Goal: Task Accomplishment & Management: Manage account settings

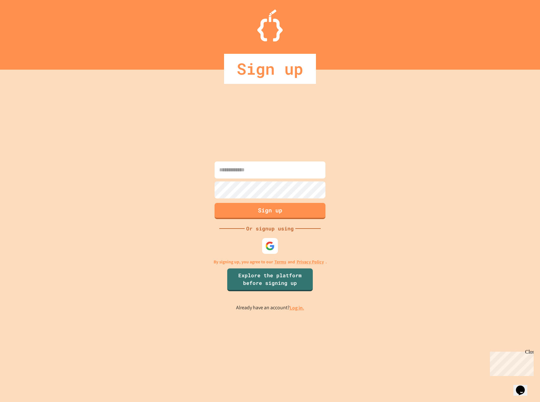
click at [260, 172] on input at bounding box center [269, 170] width 111 height 17
click at [269, 254] on div at bounding box center [269, 246] width 17 height 17
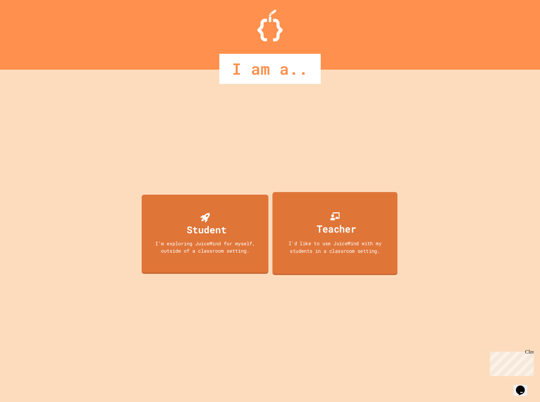
click at [314, 226] on div "Teacher" at bounding box center [335, 224] width 42 height 25
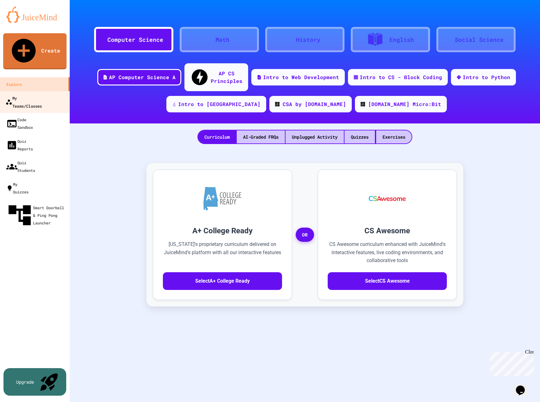
click at [41, 94] on div "My Teams/Classes" at bounding box center [23, 102] width 36 height 16
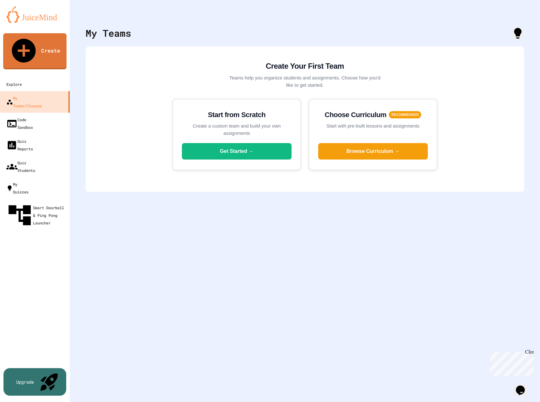
click at [522, 17] on icon "My Account" at bounding box center [525, 20] width 7 height 7
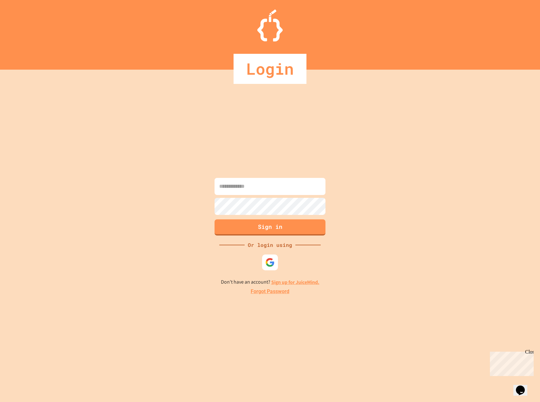
click at [254, 184] on input at bounding box center [269, 186] width 111 height 17
type input "**********"
click at [253, 228] on button "Sign in" at bounding box center [269, 227] width 113 height 16
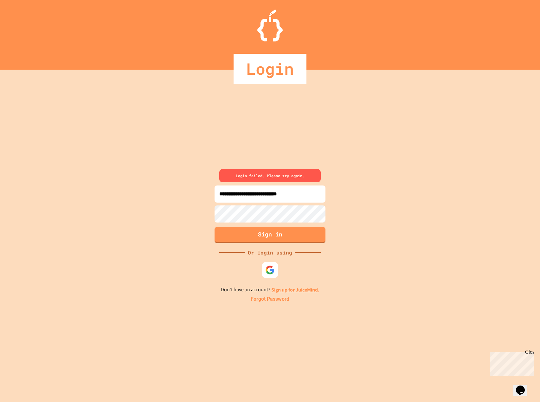
click at [188, 202] on div "**********" at bounding box center [270, 236] width 540 height 333
click at [335, 196] on div "**********" at bounding box center [270, 236] width 540 height 333
click at [313, 194] on input "**********" at bounding box center [269, 194] width 111 height 17
click at [265, 301] on link "Forgot Password" at bounding box center [270, 300] width 39 height 8
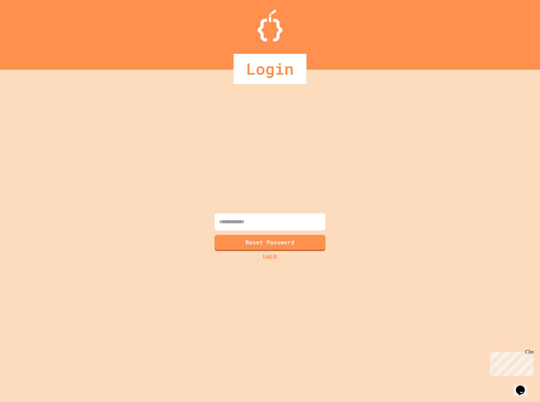
click at [266, 227] on input at bounding box center [269, 221] width 111 height 17
type input "**********"
click at [244, 248] on button "Reset Password" at bounding box center [269, 242] width 113 height 16
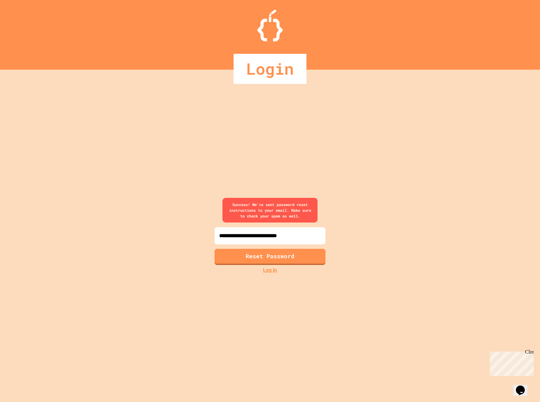
click at [275, 270] on link "Log in" at bounding box center [270, 271] width 14 height 8
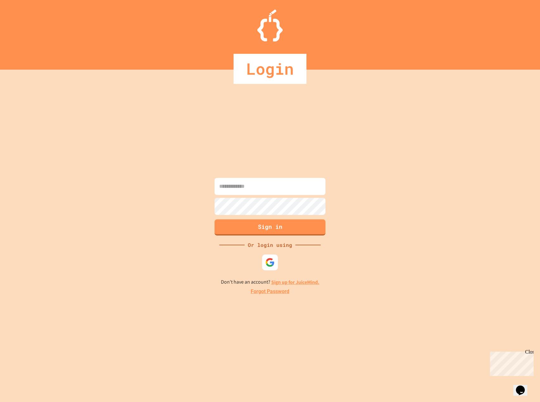
click at [281, 185] on input at bounding box center [269, 186] width 111 height 17
click at [246, 182] on input at bounding box center [269, 186] width 111 height 17
type input "**********"
click at [247, 226] on button "Sign in" at bounding box center [269, 227] width 113 height 16
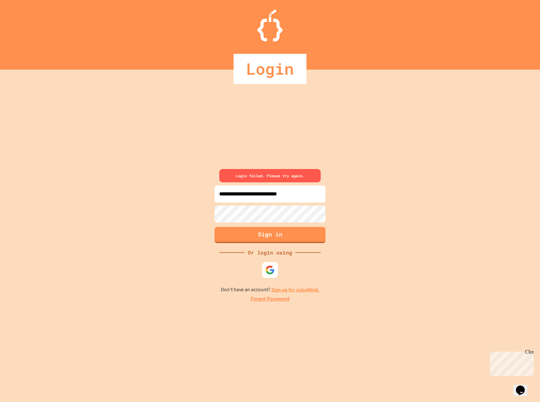
click at [319, 195] on input "**********" at bounding box center [269, 194] width 111 height 17
click at [204, 212] on div "**********" at bounding box center [270, 236] width 540 height 333
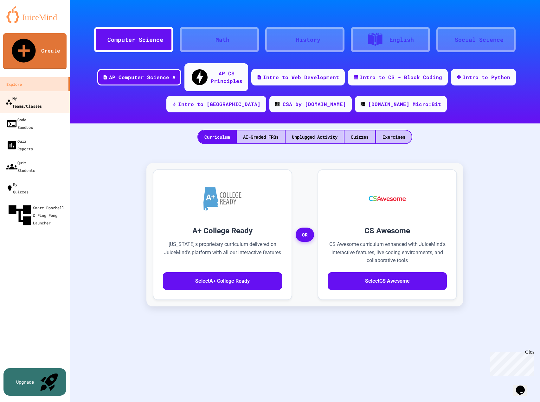
click at [34, 94] on div "My Teams/Classes" at bounding box center [23, 102] width 36 height 16
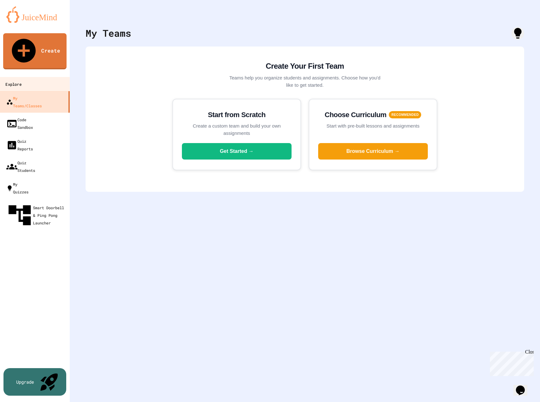
click at [34, 77] on link "Explore" at bounding box center [35, 84] width 72 height 14
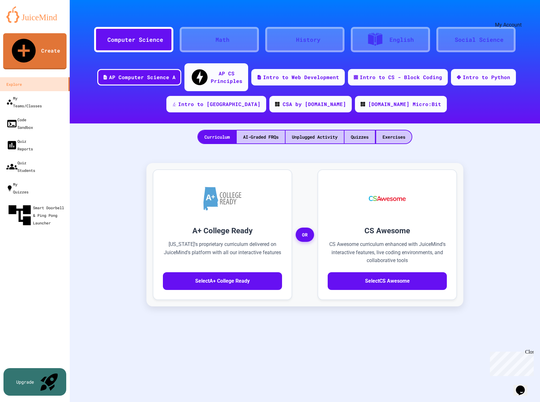
click at [522, 17] on icon "My Account" at bounding box center [525, 20] width 6 height 6
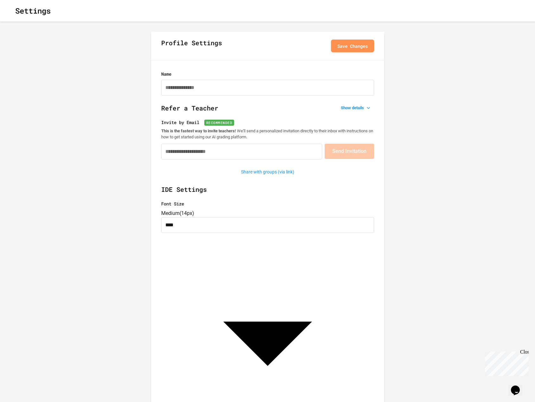
type input "**********"
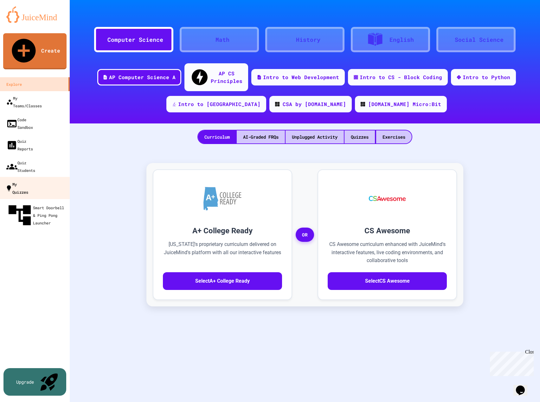
click at [39, 177] on link "My Quizzes" at bounding box center [35, 188] width 72 height 22
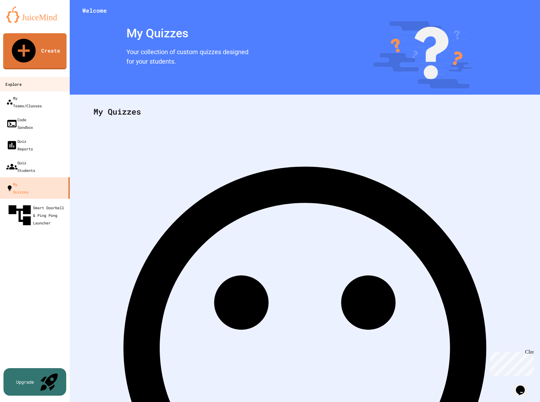
click at [26, 77] on link "Explore" at bounding box center [35, 84] width 72 height 14
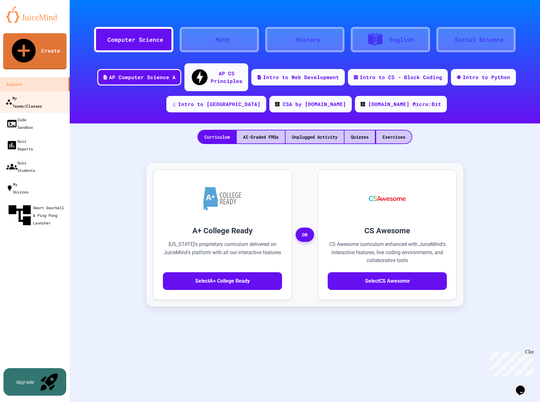
click at [26, 94] on div "My Teams/Classes" at bounding box center [23, 102] width 36 height 16
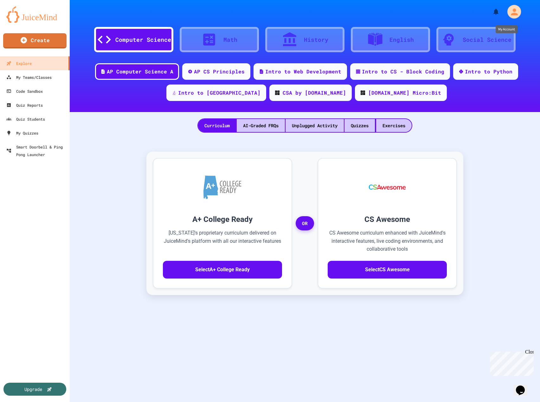
click at [511, 11] on icon "My Account" at bounding box center [514, 11] width 7 height 7
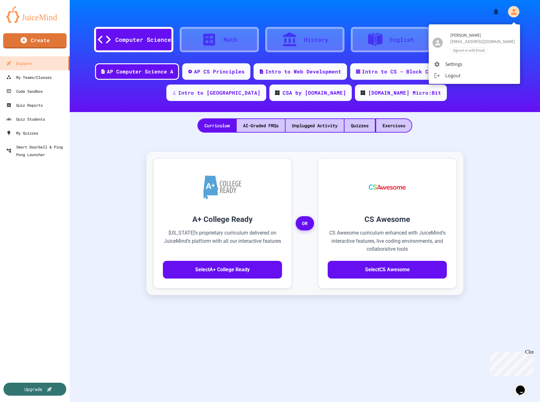
click at [18, 80] on div at bounding box center [270, 201] width 540 height 402
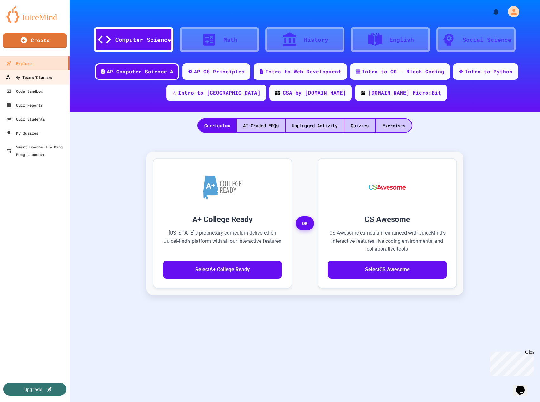
click at [25, 80] on div "My Teams/Classes" at bounding box center [28, 77] width 47 height 8
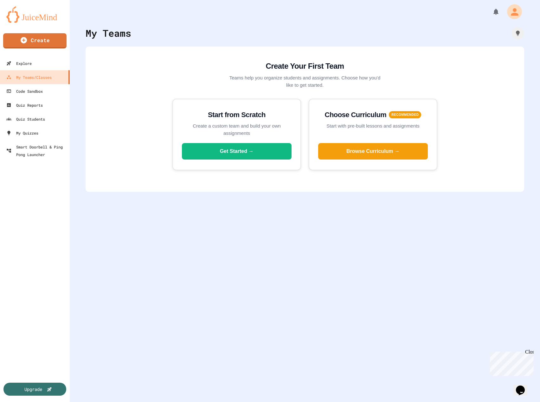
click at [509, 8] on icon "My Account" at bounding box center [514, 11] width 11 height 11
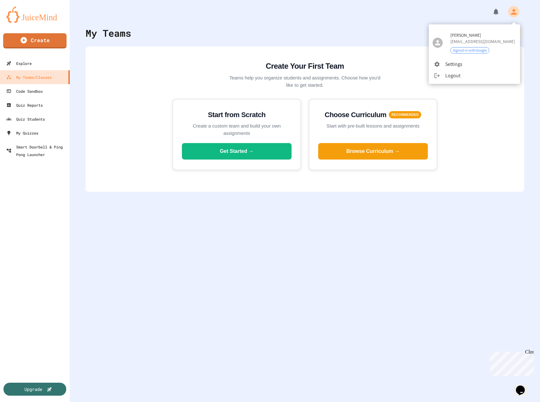
click at [458, 65] on li "Settings" at bounding box center [474, 64] width 91 height 11
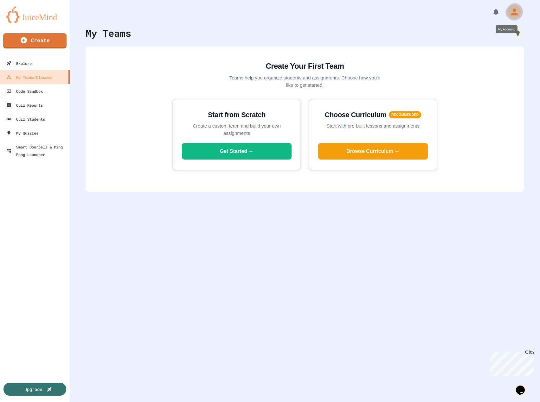
click at [509, 13] on icon "My Account" at bounding box center [514, 12] width 10 height 10
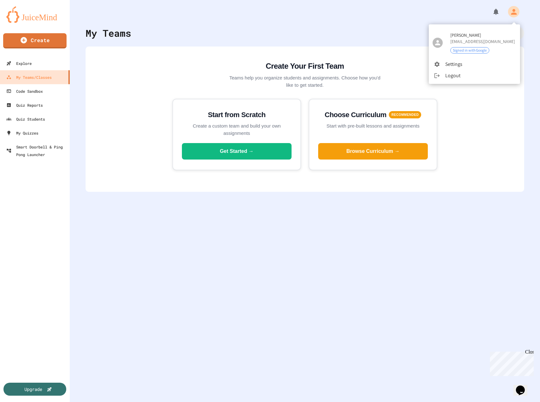
click at [448, 75] on li "Logout" at bounding box center [474, 75] width 91 height 11
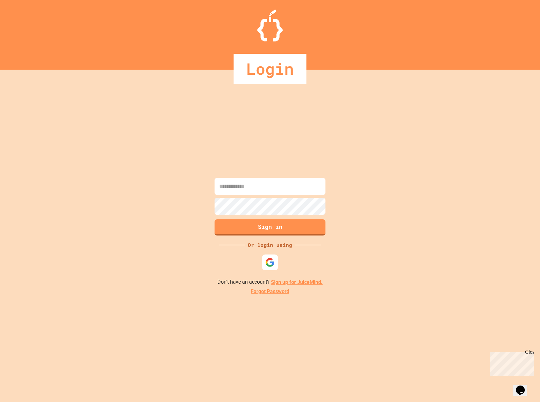
click at [281, 184] on input at bounding box center [269, 186] width 111 height 17
click at [252, 183] on input at bounding box center [269, 186] width 111 height 17
type input "**********"
click at [277, 228] on button "Sign in" at bounding box center [269, 227] width 113 height 16
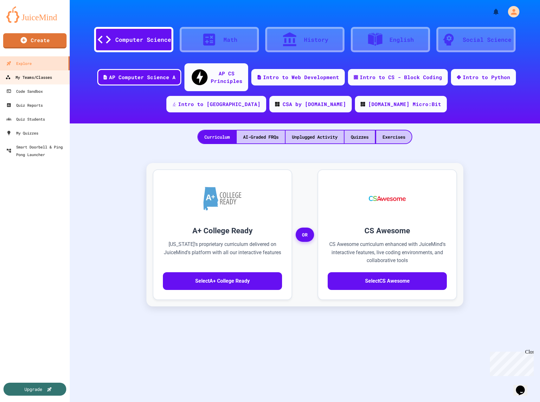
click at [27, 74] on div "My Teams/Classes" at bounding box center [28, 77] width 47 height 8
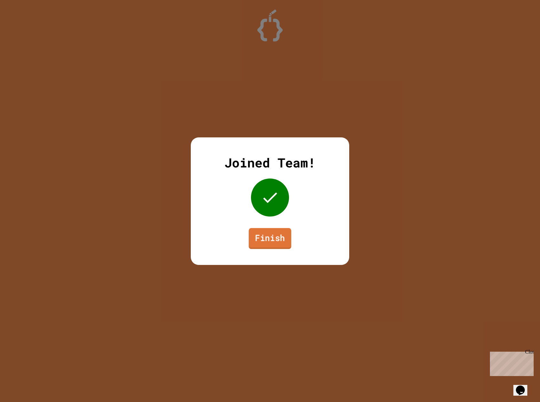
click at [258, 240] on link "Finish" at bounding box center [270, 238] width 42 height 21
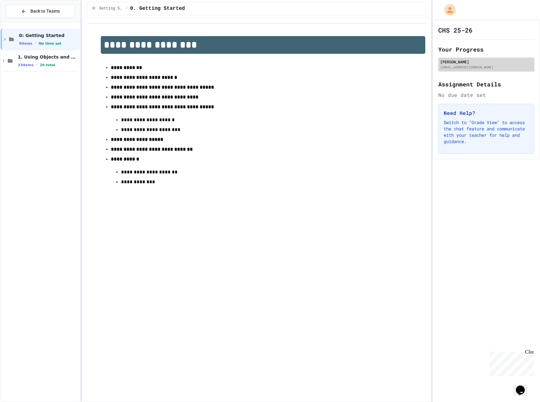
click at [475, 68] on div "[EMAIL_ADDRESS][DOMAIN_NAME]" at bounding box center [486, 67] width 92 height 5
click at [35, 11] on span "Back to Teams" at bounding box center [44, 11] width 29 height 7
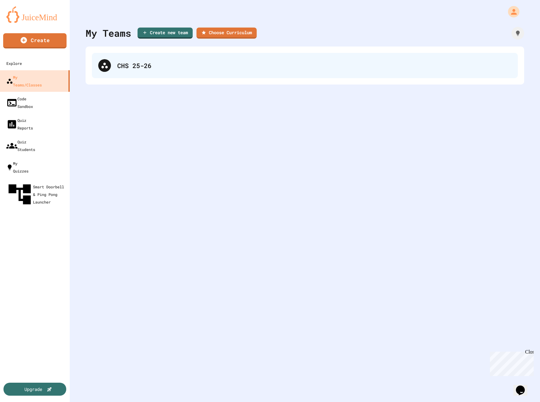
click at [158, 63] on div "CHS 25-26" at bounding box center [314, 66] width 394 height 10
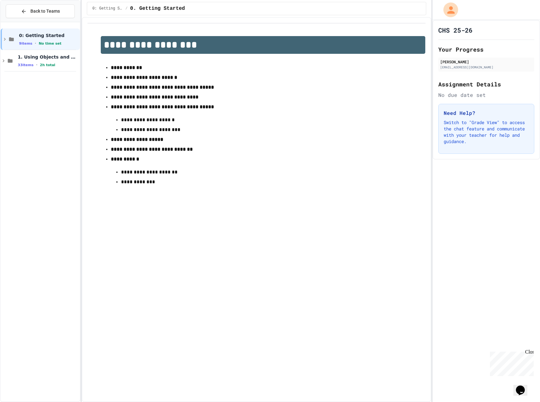
click at [445, 11] on icon "My Account" at bounding box center [450, 9] width 11 height 11
click at [44, 402] on div at bounding box center [270, 402] width 540 height 0
click at [29, 12] on div "Back to Teams" at bounding box center [40, 11] width 39 height 7
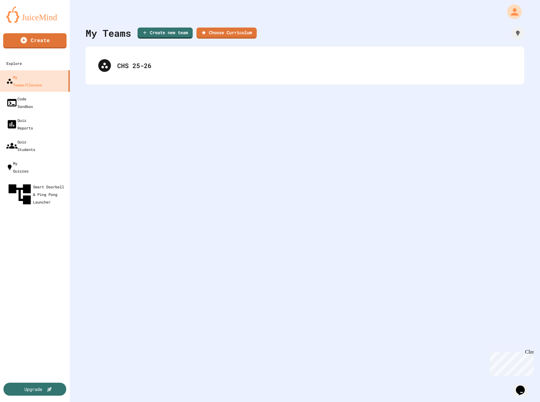
click at [511, 13] on icon "My Account" at bounding box center [514, 11] width 11 height 11
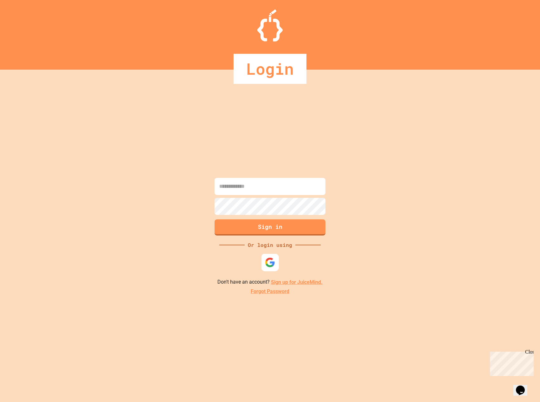
click at [271, 270] on div at bounding box center [269, 262] width 17 height 17
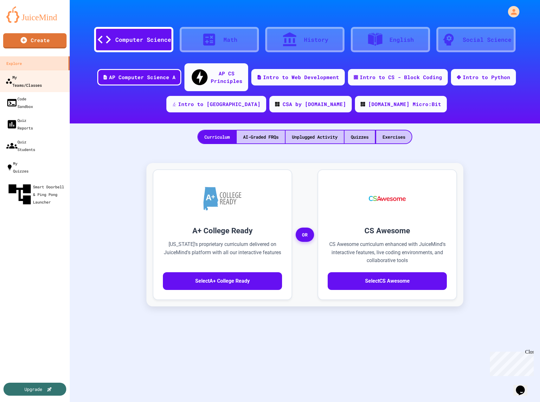
click at [35, 75] on div "My Teams/Classes" at bounding box center [23, 81] width 36 height 16
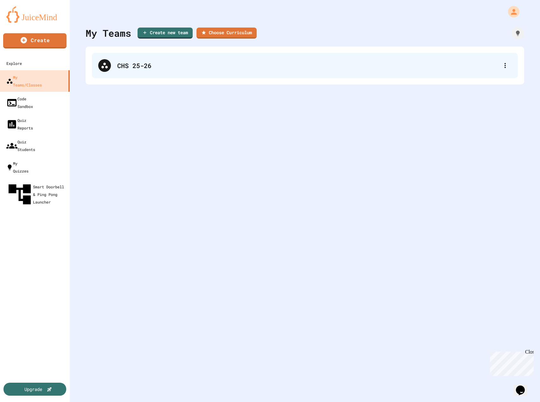
click at [154, 66] on div "CHS 25-26" at bounding box center [307, 66] width 381 height 10
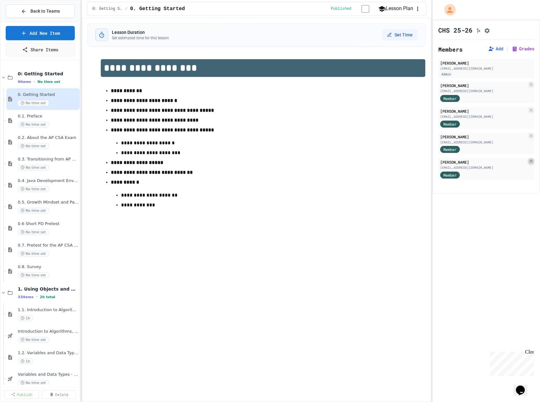
click at [528, 163] on icon at bounding box center [530, 161] width 5 height 5
click at [451, 9] on icon "My Account" at bounding box center [450, 9] width 7 height 7
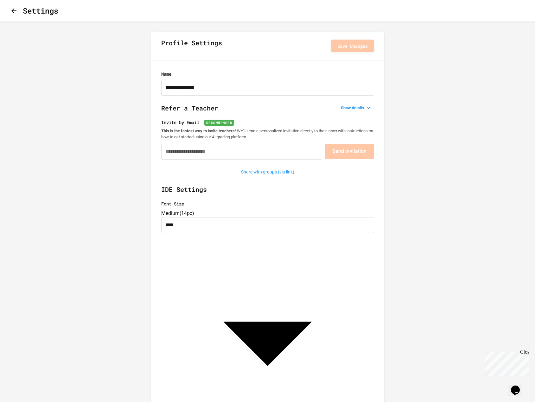
click at [18, 15] on button "button" at bounding box center [14, 11] width 8 height 8
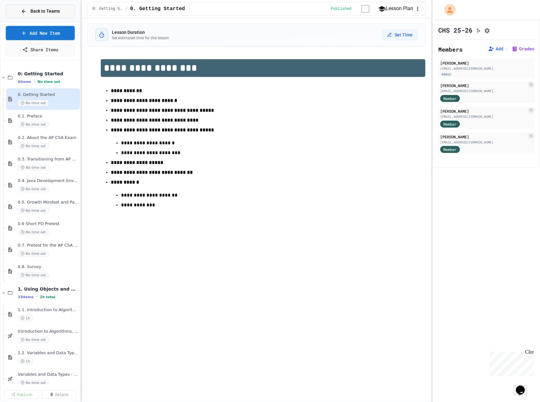
click at [33, 10] on span "Back to Teams" at bounding box center [44, 11] width 29 height 7
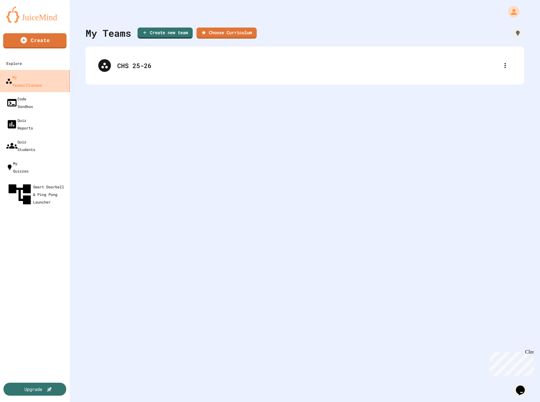
click at [42, 79] on div "My Teams/Classes" at bounding box center [23, 81] width 36 height 16
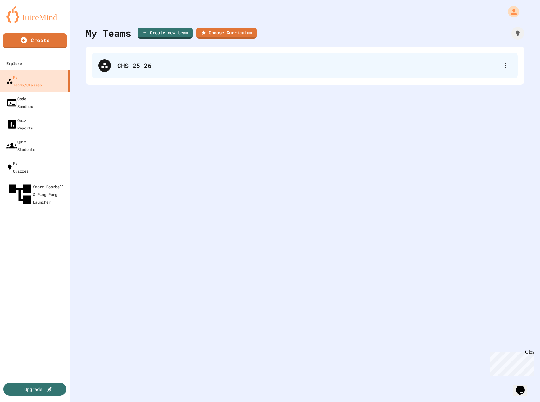
click at [130, 65] on div "CHS 25-26" at bounding box center [307, 66] width 381 height 10
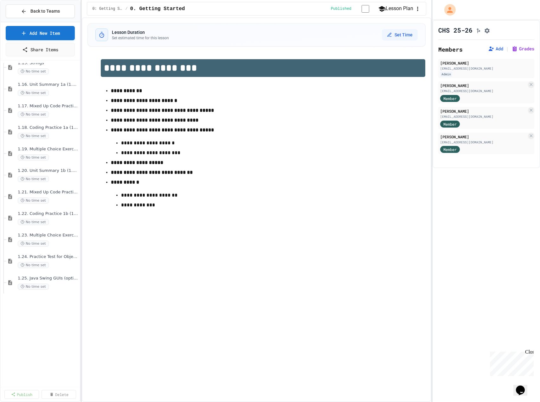
scroll to position [728, 0]
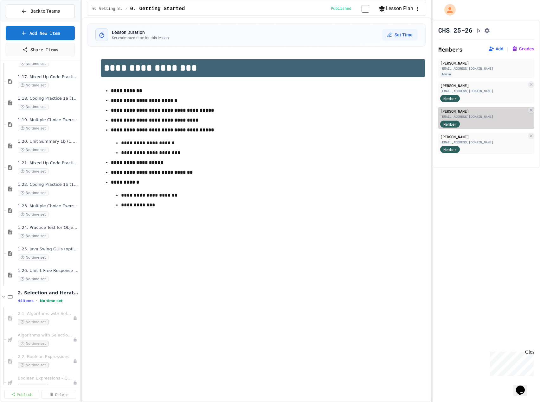
click at [458, 117] on div "[EMAIL_ADDRESS][DOMAIN_NAME]" at bounding box center [483, 116] width 86 height 5
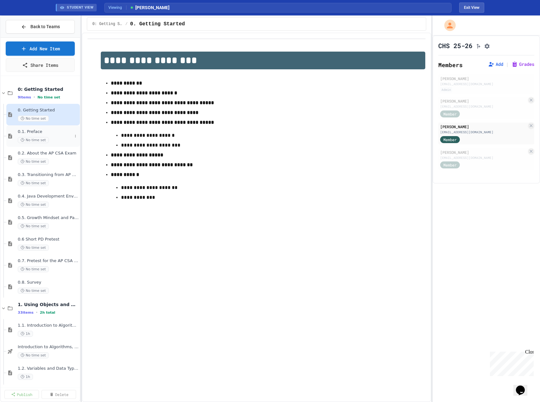
click at [39, 138] on span "No time set" at bounding box center [33, 140] width 31 height 6
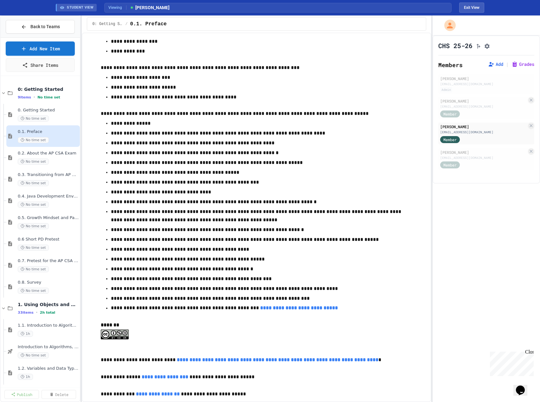
scroll to position [641, 0]
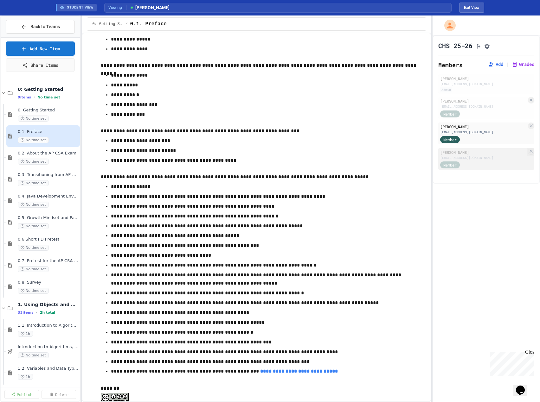
click at [474, 164] on div "Member" at bounding box center [483, 165] width 86 height 8
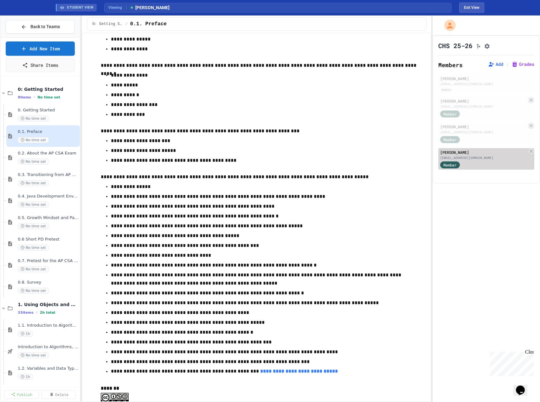
click at [474, 163] on div "Member" at bounding box center [483, 165] width 86 height 8
click at [57, 28] on span "Back to Teams" at bounding box center [44, 26] width 29 height 7
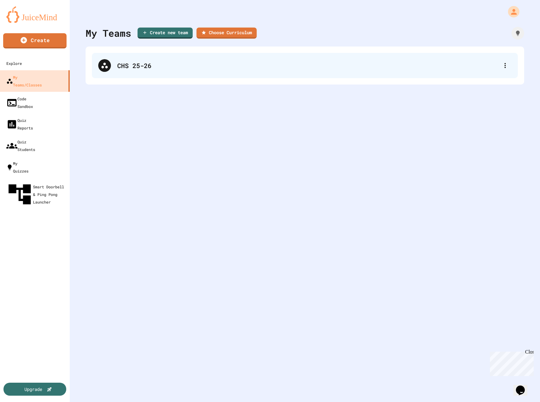
click at [170, 61] on div "CHS 25-26" at bounding box center [307, 66] width 381 height 10
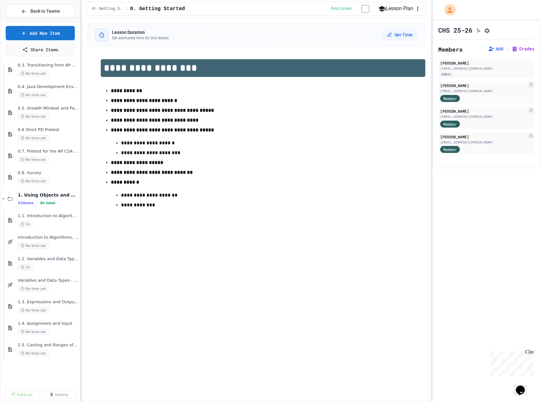
scroll to position [95, 0]
click at [73, 178] on icon at bounding box center [75, 177] width 4 height 4
click at [51, 173] on div at bounding box center [270, 201] width 540 height 402
click at [40, 171] on span "0.8. Survey" at bounding box center [45, 171] width 54 height 5
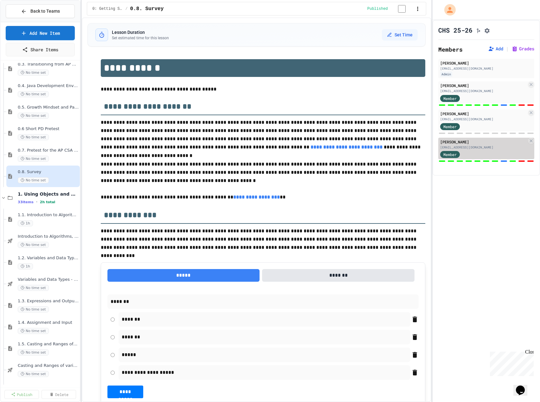
click at [504, 158] on div "Member" at bounding box center [483, 154] width 86 height 8
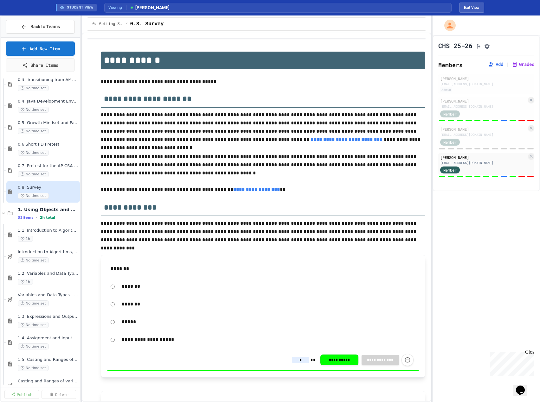
click at [496, 178] on div at bounding box center [486, 176] width 96 height 3
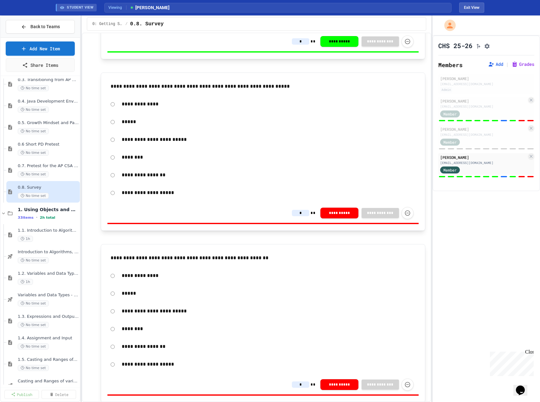
scroll to position [1468, 0]
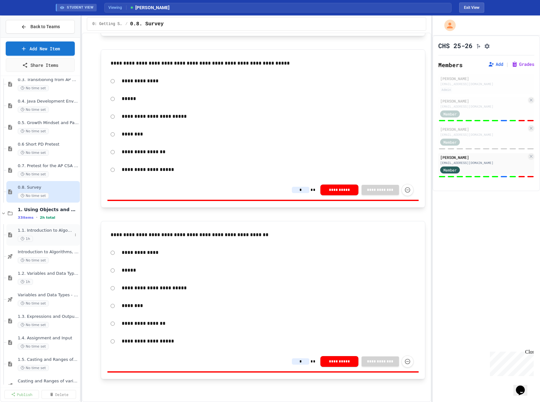
click at [43, 232] on span "1.1. Introduction to Algorithms, Programming, and Compilers" at bounding box center [45, 230] width 54 height 5
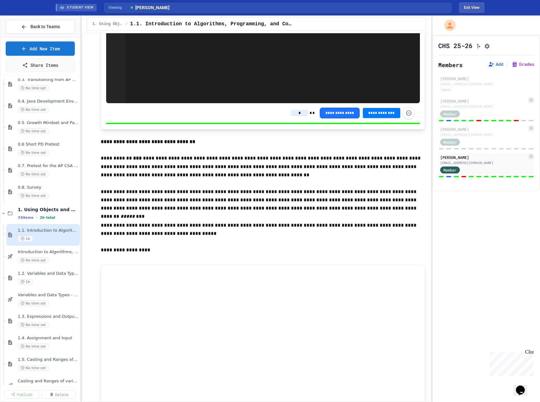
scroll to position [3828, 0]
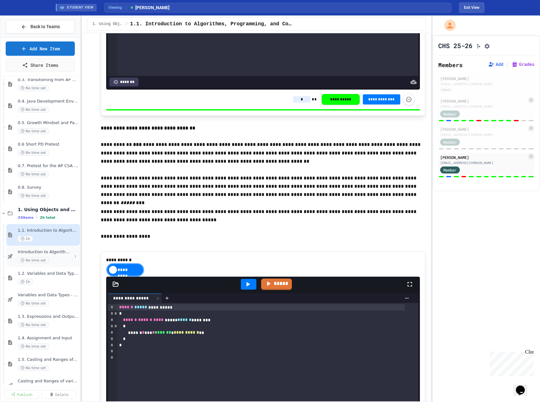
click at [31, 252] on span "Introduction to Algorithms, Programming, and Compilers" at bounding box center [45, 252] width 54 height 5
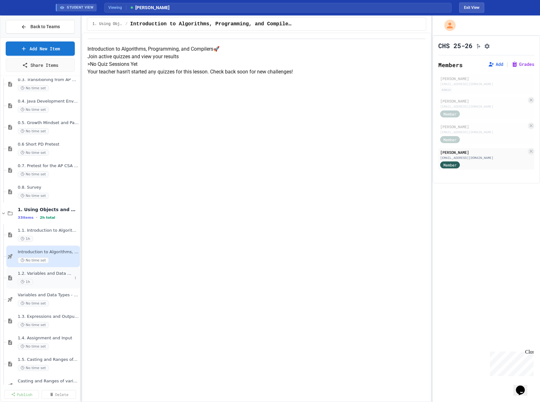
click at [42, 276] on span "1.2. Variables and Data Types" at bounding box center [45, 273] width 54 height 5
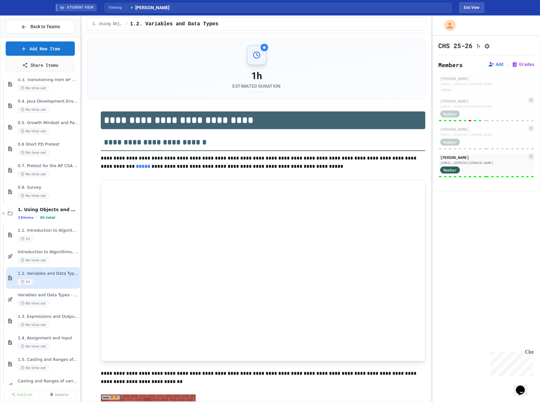
type input "********"
type input "***"
type input "*"
type input "******"
type input "***"
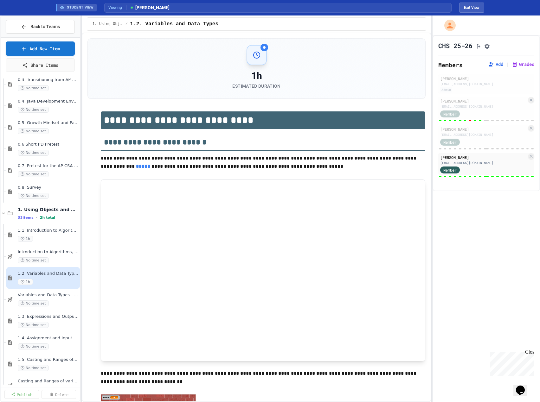
type input "********"
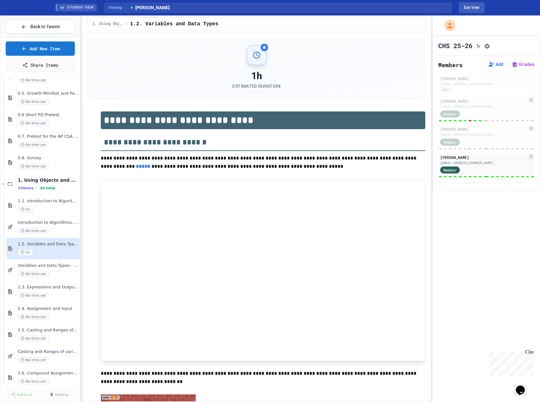
scroll to position [158, 0]
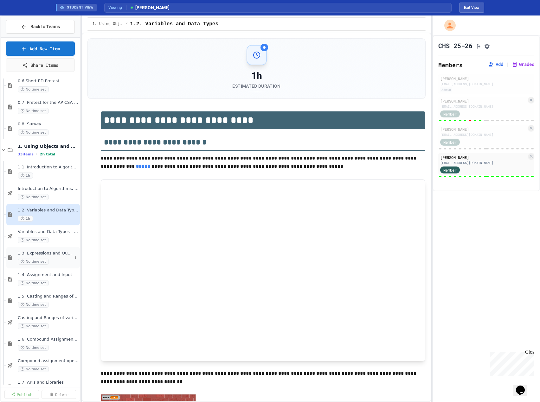
click at [47, 253] on span "1.3. Expressions and Output [New]" at bounding box center [45, 253] width 54 height 5
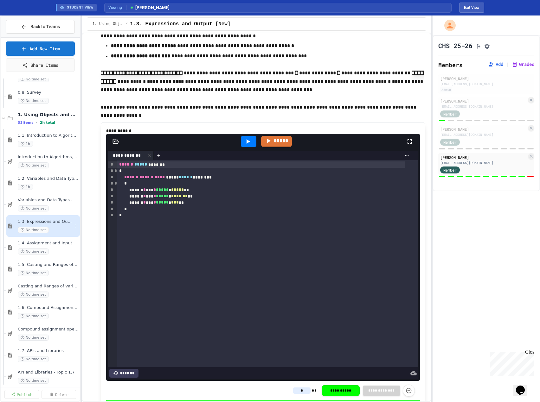
scroll to position [63, 0]
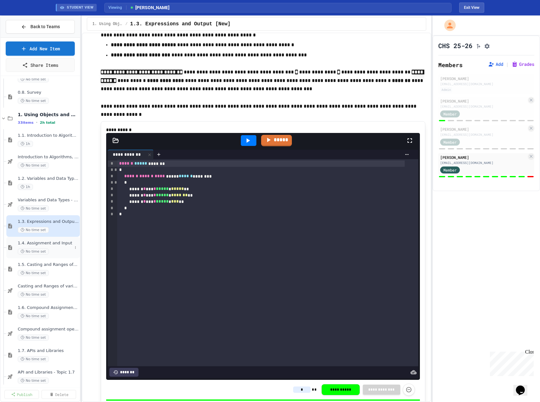
click at [40, 246] on div "1.4. Assignment and Input No time set" at bounding box center [45, 248] width 54 height 14
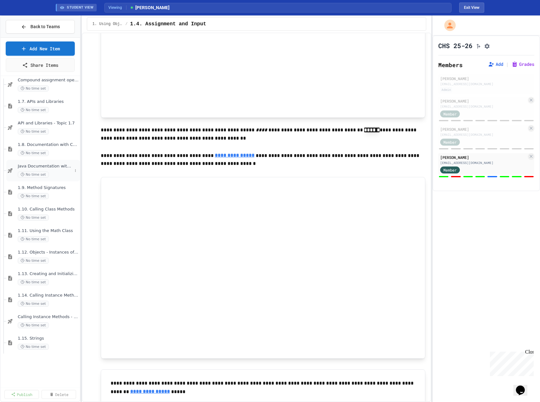
scroll to position [475, 0]
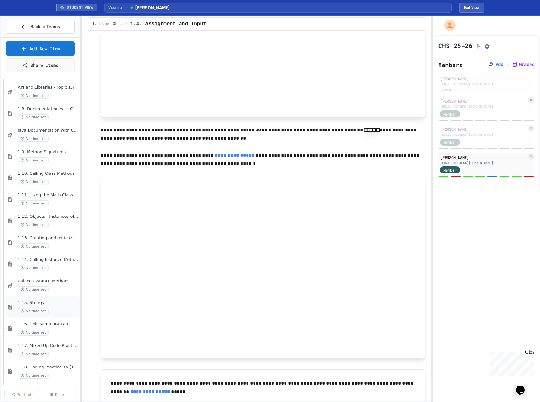
click at [37, 310] on span "No time set" at bounding box center [33, 311] width 31 height 6
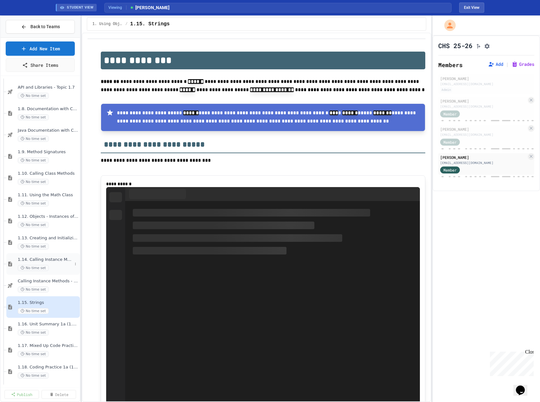
click at [44, 260] on span "1.14. Calling Instance Methods" at bounding box center [45, 259] width 54 height 5
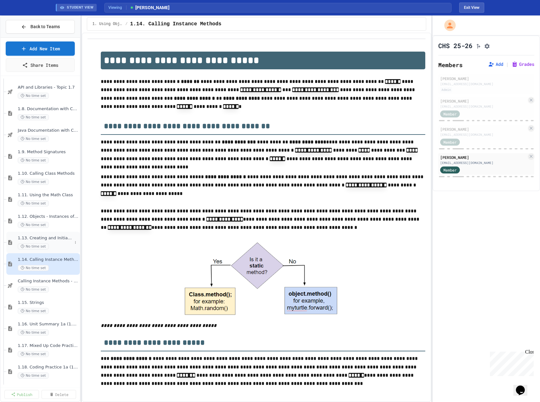
click at [45, 238] on span "1.13. Creating and Initializing Objects: Constructors" at bounding box center [45, 238] width 54 height 5
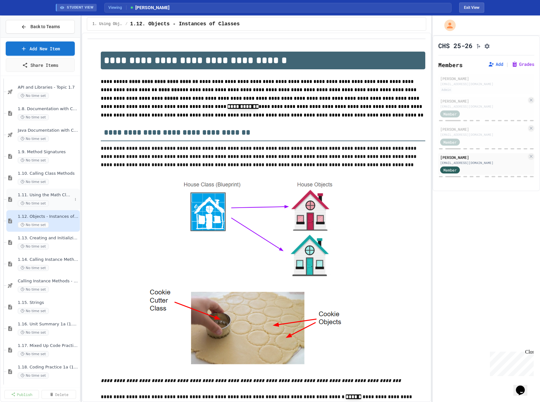
click at [45, 193] on span "1.11. Using the Math Class" at bounding box center [45, 195] width 54 height 5
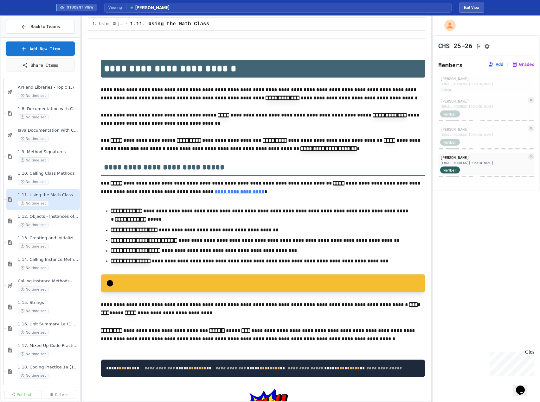
click at [45, 176] on span "1.10. Calling Class Methods" at bounding box center [48, 173] width 61 height 5
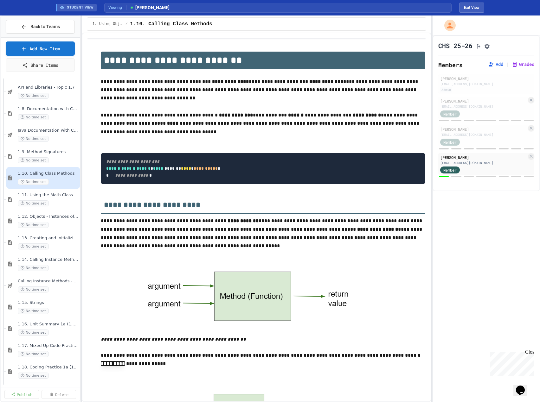
scroll to position [428, 0]
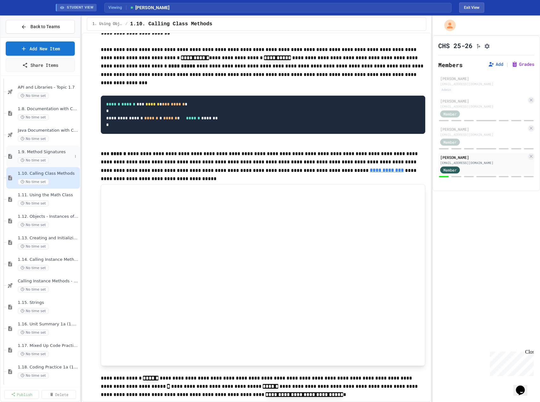
click at [52, 152] on span "1.9. Method Signatures" at bounding box center [45, 151] width 54 height 5
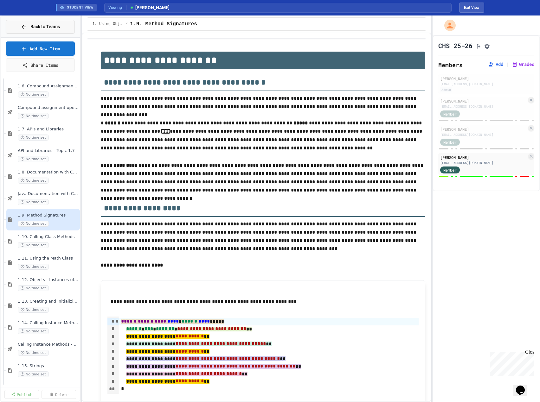
click at [34, 26] on span "Back to Teams" at bounding box center [44, 26] width 29 height 7
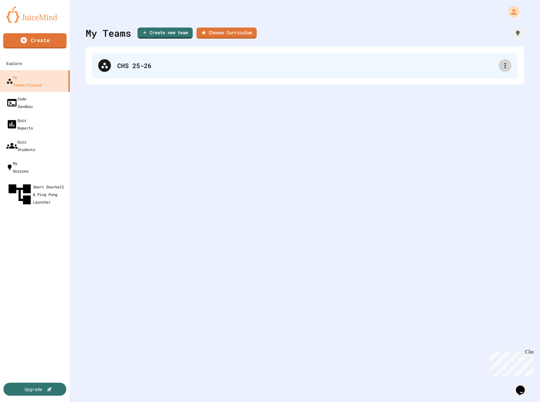
click at [501, 65] on icon at bounding box center [505, 66] width 8 height 8
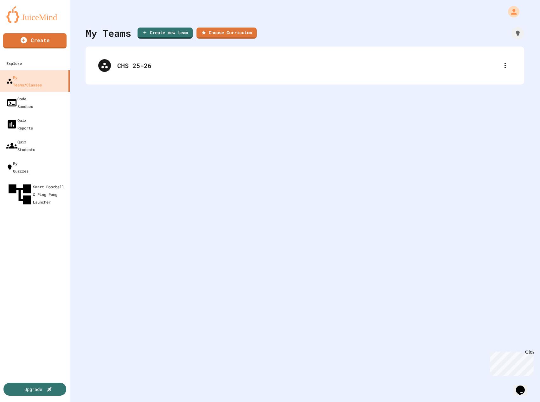
click at [499, 402] on div at bounding box center [272, 408] width 533 height 10
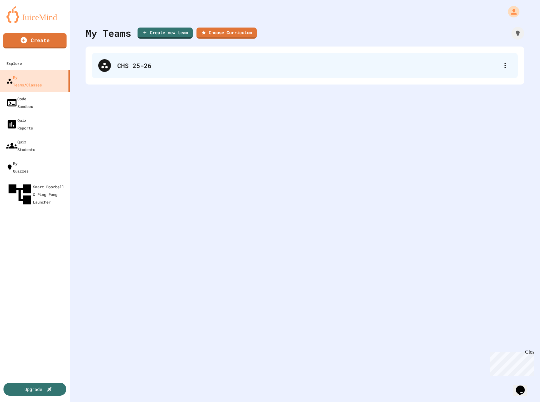
click at [256, 76] on div "CHS 25-26" at bounding box center [305, 65] width 426 height 25
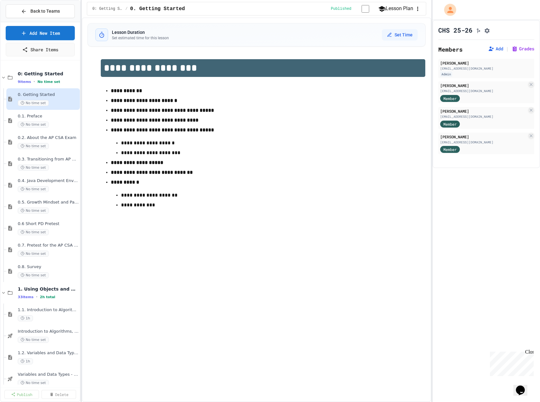
click at [418, 11] on icon "button" at bounding box center [417, 9] width 6 height 6
click at [423, 402] on div at bounding box center [270, 403] width 540 height 0
click at [489, 32] on icon "Assignment Settings" at bounding box center [486, 30] width 5 height 5
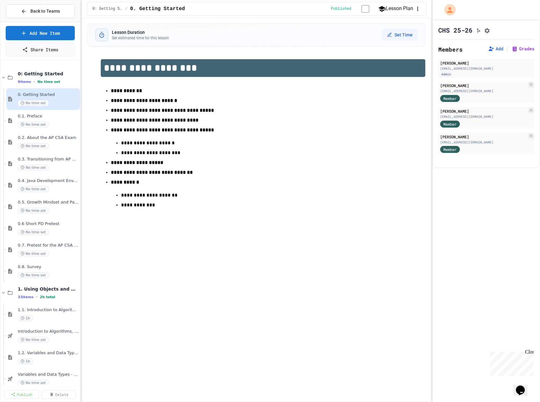
type input "*"
type input "***"
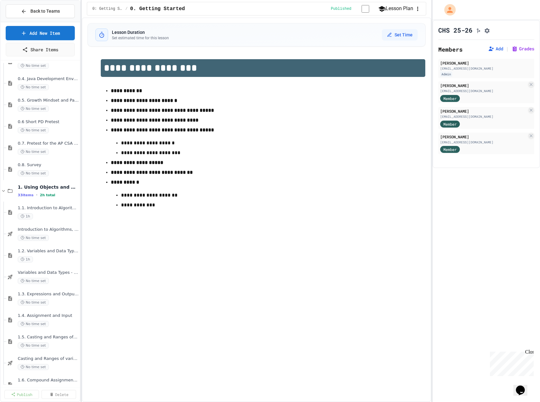
scroll to position [127, 0]
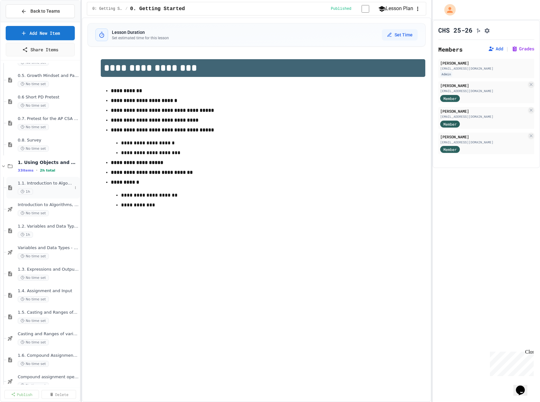
click at [47, 187] on div "1.1. Introduction to Algorithms, Programming, and Compilers 1h" at bounding box center [45, 188] width 54 height 14
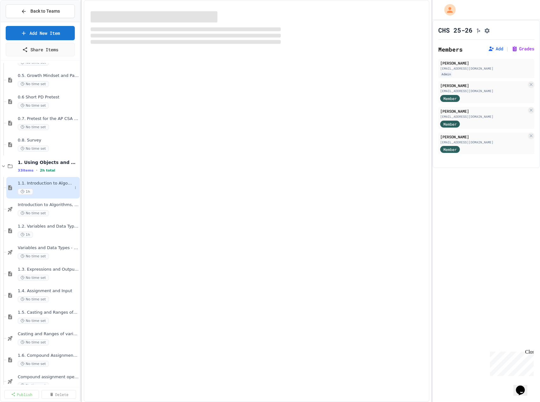
select select "***"
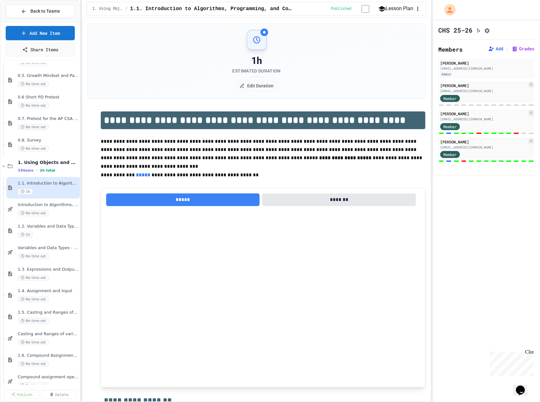
click at [40, 210] on span "No time set" at bounding box center [33, 213] width 31 height 6
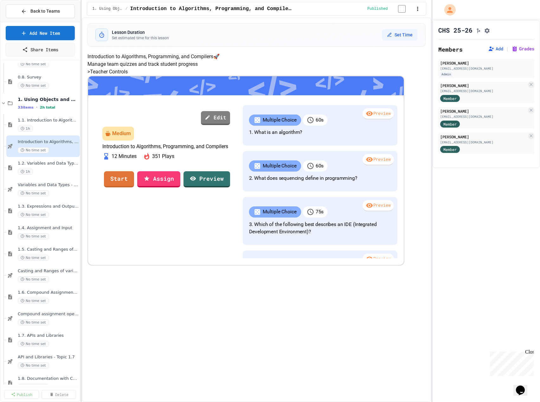
scroll to position [190, 0]
click at [73, 103] on icon at bounding box center [75, 103] width 4 height 4
click at [60, 98] on div at bounding box center [270, 201] width 540 height 402
click at [49, 99] on span "1. Using Objects and Methods" at bounding box center [45, 99] width 54 height 6
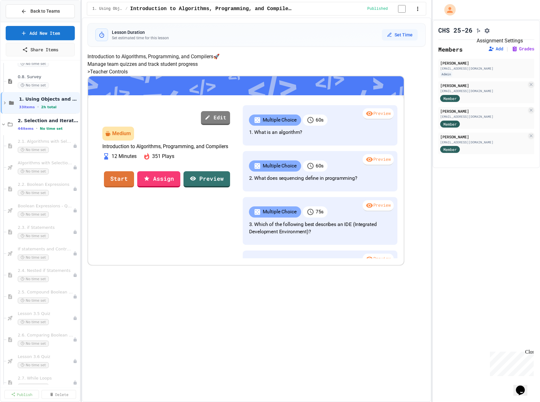
click at [490, 31] on button "Assignment Settings" at bounding box center [487, 30] width 6 height 8
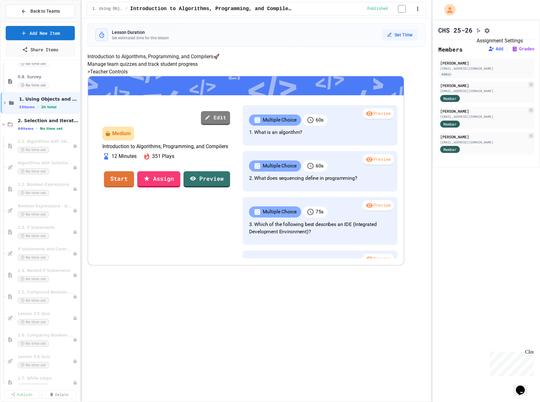
click at [490, 33] on button "Assignment Settings" at bounding box center [487, 30] width 6 height 8
select select "**********"
click at [372, 26] on div "Lesson Duration Set estimated time for this lesson Set Time" at bounding box center [256, 34] width 337 height 23
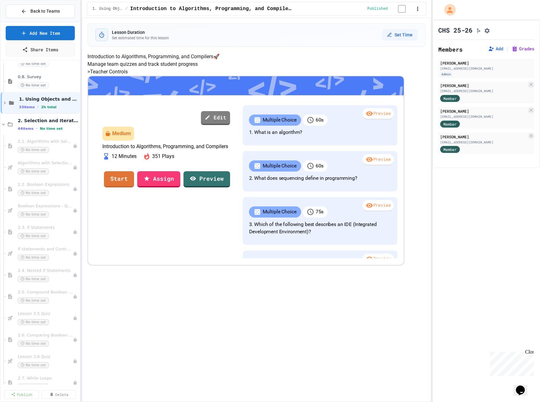
click at [500, 32] on div "CHS 25-26" at bounding box center [486, 30] width 96 height 9
click at [490, 33] on icon "Assignment Settings" at bounding box center [487, 31] width 6 height 6
select select "**********"
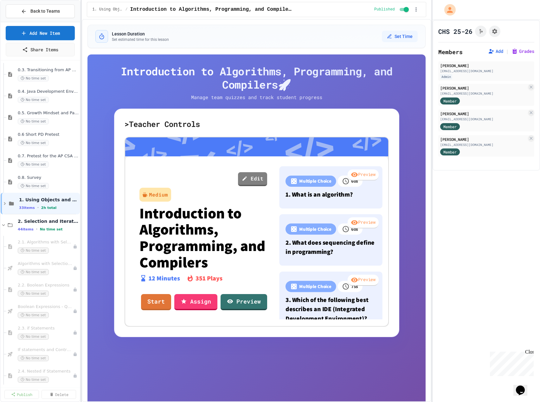
scroll to position [95, 0]
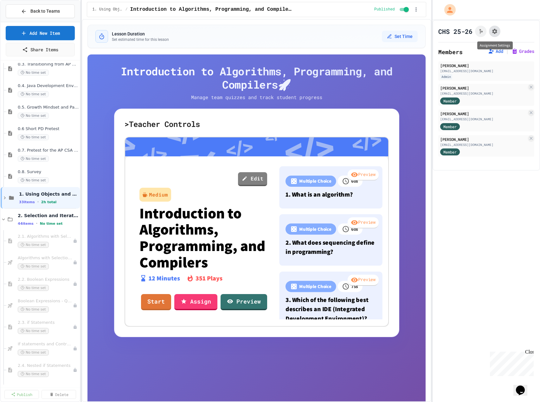
click at [497, 29] on icon "Assignment Settings" at bounding box center [494, 31] width 6 height 6
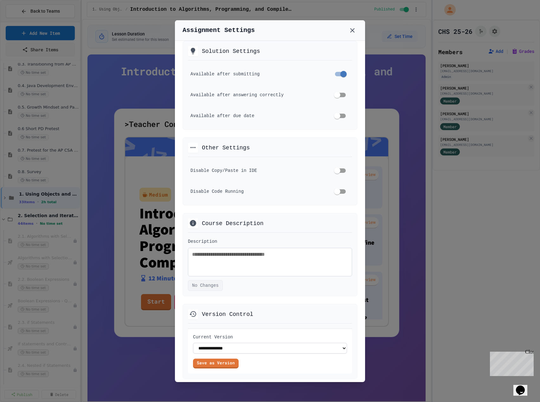
scroll to position [218, 0]
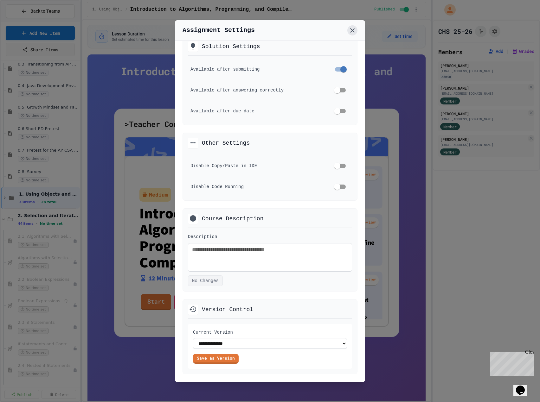
click at [355, 29] on icon at bounding box center [352, 31] width 8 height 8
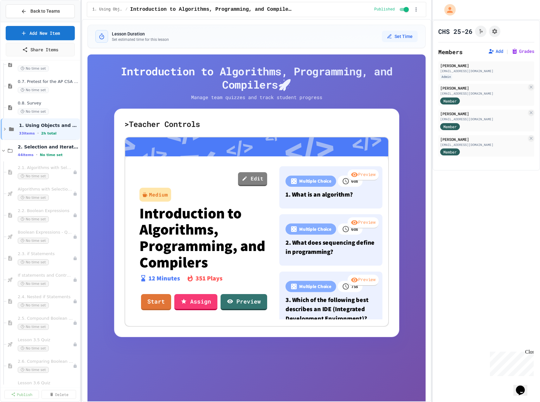
scroll to position [158, 0]
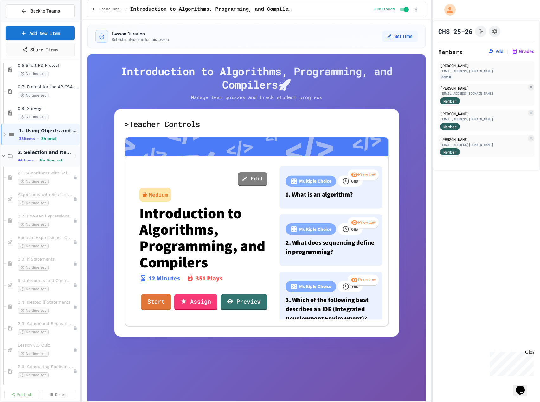
click at [49, 152] on span "2. Selection and Iteration" at bounding box center [45, 152] width 54 height 6
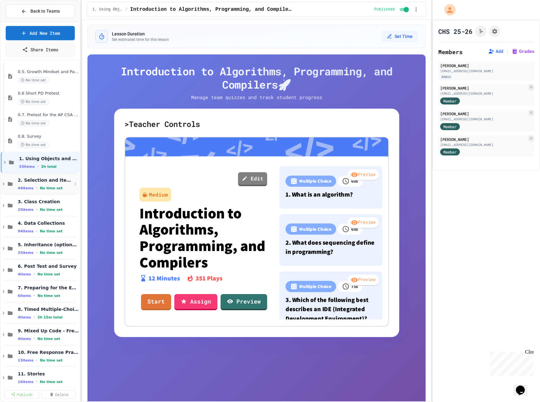
click at [30, 182] on span "2. Selection and Iteration" at bounding box center [45, 180] width 54 height 6
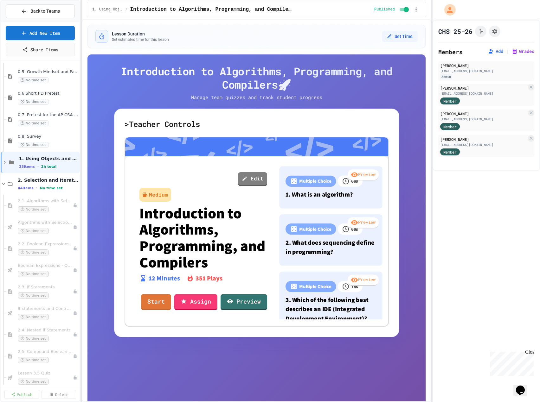
click at [30, 182] on span "2. Selection and Iteration" at bounding box center [48, 180] width 61 height 6
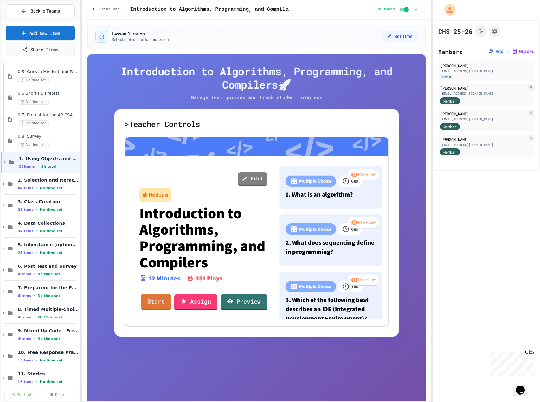
click at [30, 182] on span "2. Selection and Iteration" at bounding box center [48, 180] width 61 height 6
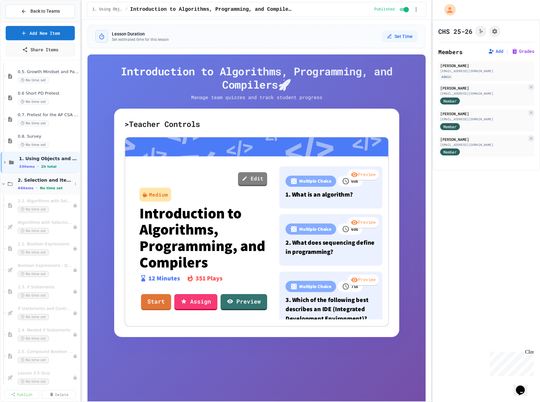
click at [44, 186] on span "No time set" at bounding box center [51, 188] width 23 height 4
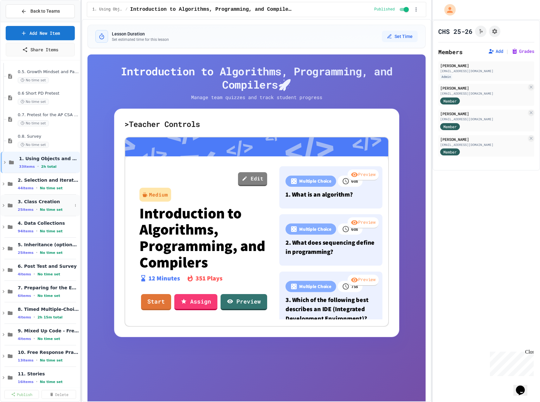
click at [48, 204] on span "3. Class Creation" at bounding box center [45, 202] width 54 height 6
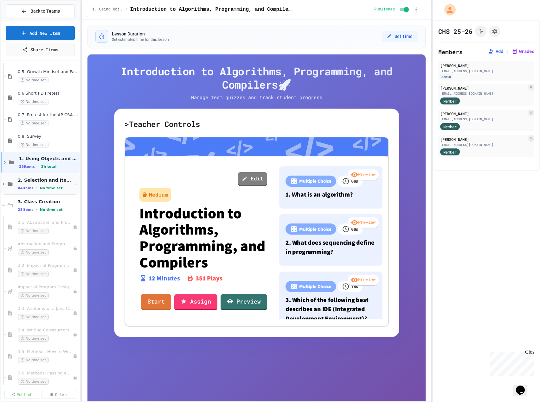
click at [52, 186] on span "No time set" at bounding box center [51, 188] width 23 height 4
click at [54, 181] on span "2. Selection and Iteration" at bounding box center [45, 180] width 54 height 6
click at [58, 161] on span "1. Using Objects and Methods" at bounding box center [45, 159] width 53 height 6
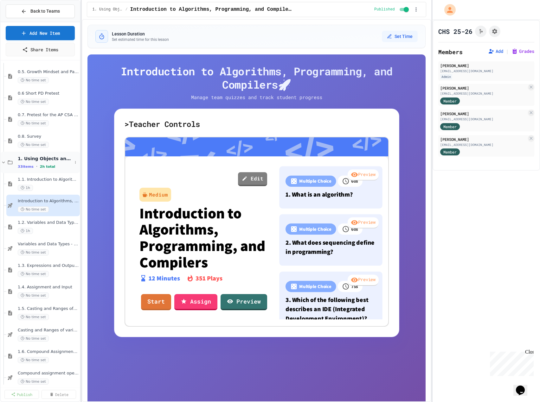
click at [57, 162] on div "1. Using Objects and Methods 33 items • 2h total" at bounding box center [45, 162] width 54 height 13
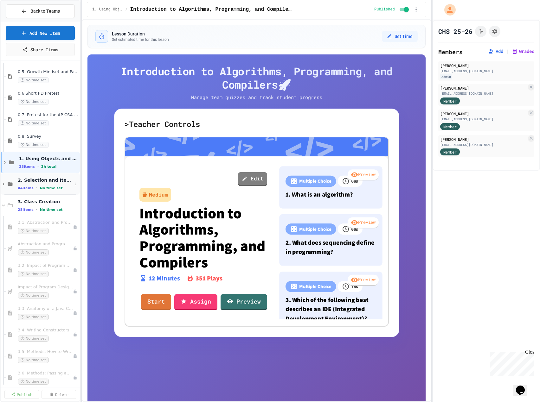
click at [53, 179] on span "2. Selection and Iteration" at bounding box center [45, 180] width 54 height 6
click at [52, 179] on span "2. Selection and Iteration" at bounding box center [45, 180] width 54 height 6
click at [4, 203] on icon at bounding box center [4, 206] width 6 height 6
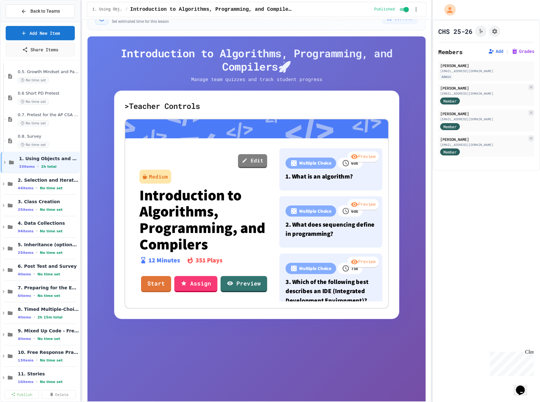
scroll to position [0, 0]
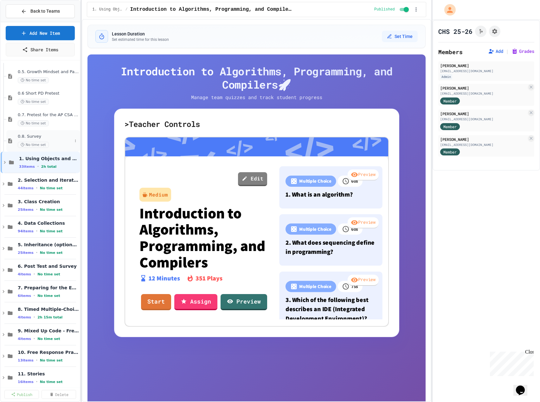
click at [41, 144] on span "No time set" at bounding box center [33, 145] width 31 height 6
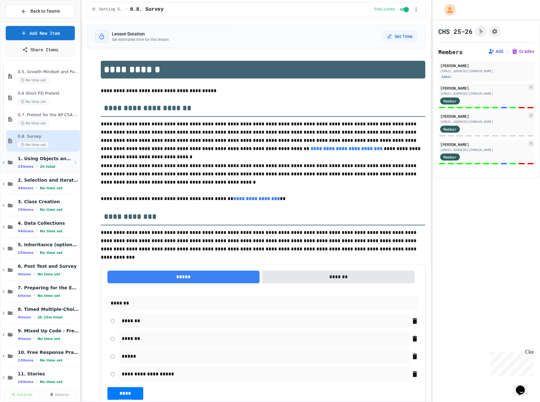
click at [51, 159] on span "1. Using Objects and Methods" at bounding box center [45, 159] width 54 height 6
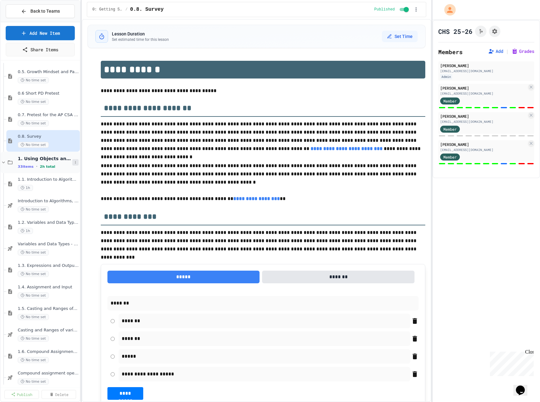
click at [73, 164] on icon at bounding box center [75, 163] width 4 height 4
click at [46, 157] on div at bounding box center [270, 201] width 540 height 402
click at [44, 180] on span "1.1. Introduction to Algorithms, Programming, and Compilers" at bounding box center [45, 179] width 54 height 5
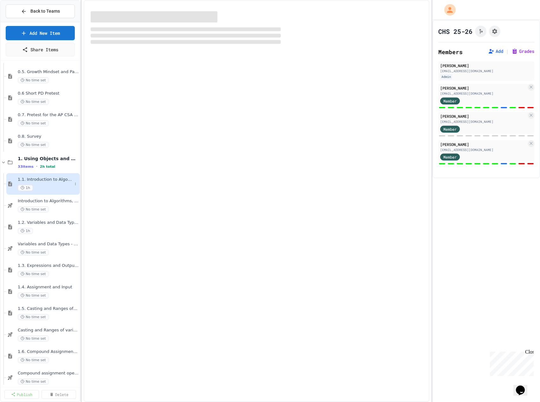
select select "***"
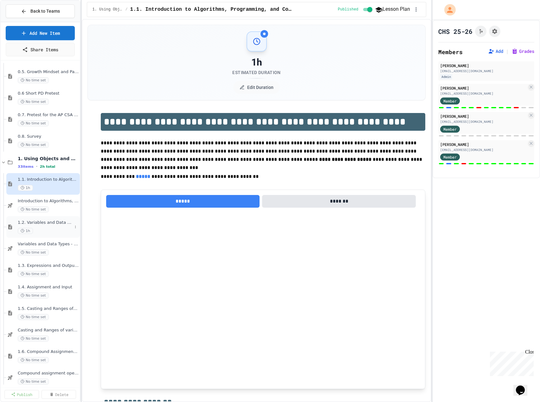
click at [50, 225] on span "1.2. Variables and Data Types" at bounding box center [45, 222] width 54 height 5
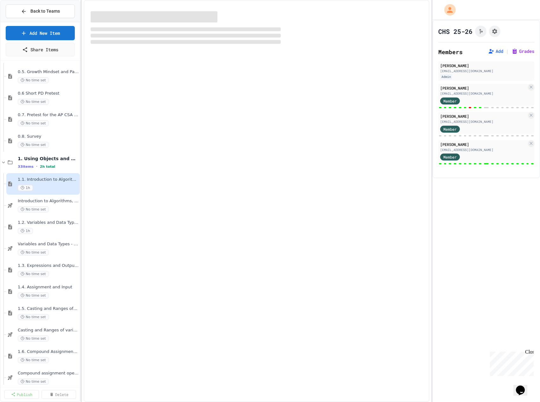
select select "***"
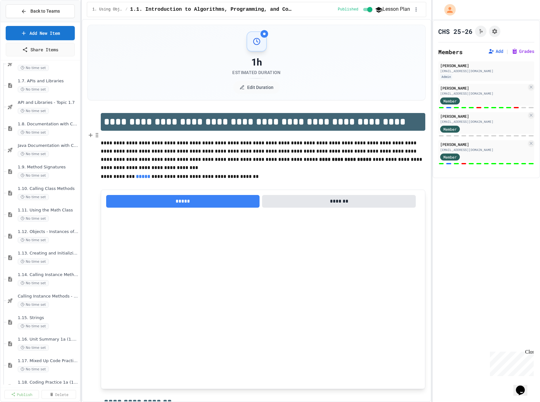
scroll to position [479, 0]
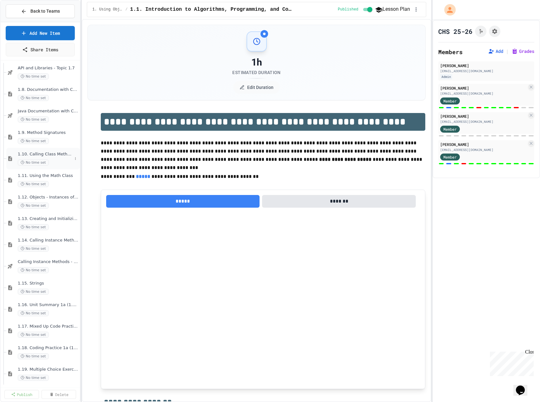
click at [60, 153] on span "1.10. Calling Class Methods" at bounding box center [45, 154] width 54 height 5
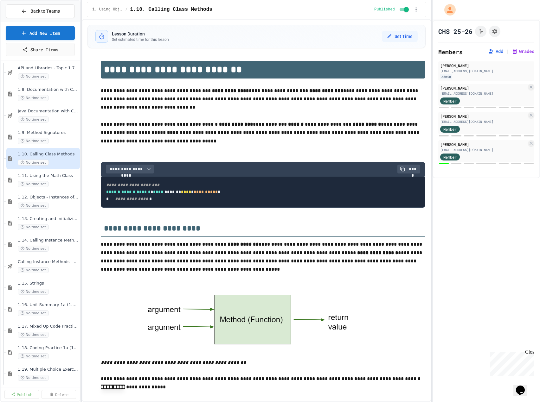
scroll to position [490, 0]
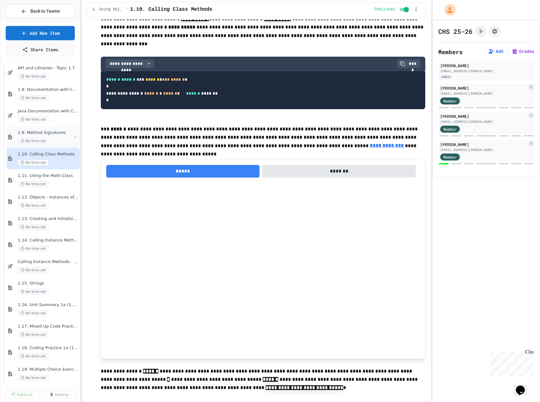
click at [33, 135] on span "1.9. Method Signatures" at bounding box center [45, 132] width 54 height 5
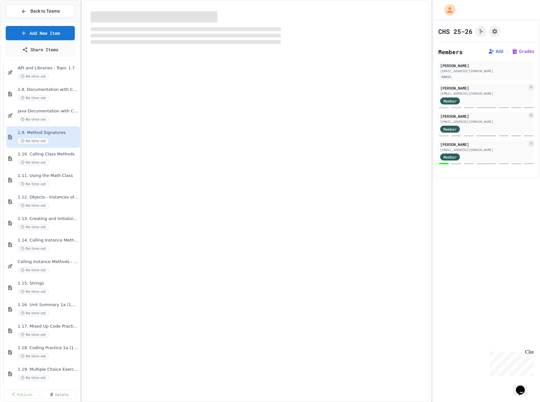
select select "***"
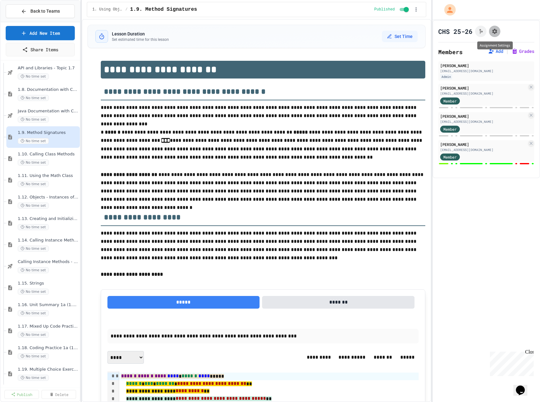
click at [495, 31] on icon "Assignment Settings" at bounding box center [494, 31] width 5 height 5
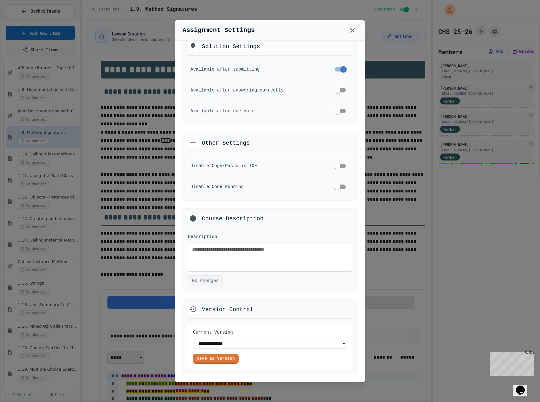
scroll to position [273, 0]
click at [352, 30] on icon at bounding box center [352, 31] width 8 height 8
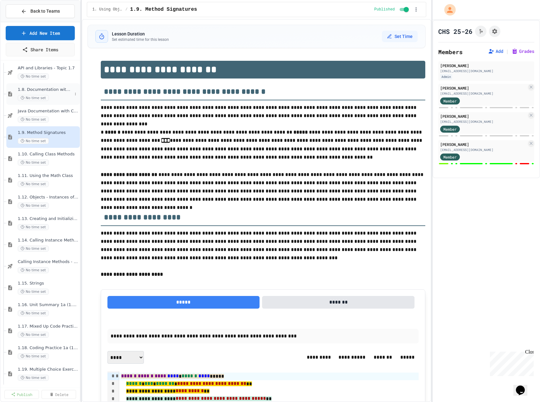
click at [37, 87] on div "1.8. Documentation with Comments and Preconditions No time set" at bounding box center [42, 94] width 73 height 22
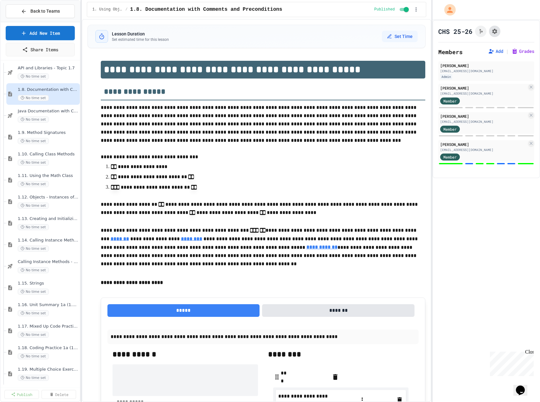
click at [492, 32] on icon "Assignment Settings" at bounding box center [494, 31] width 6 height 6
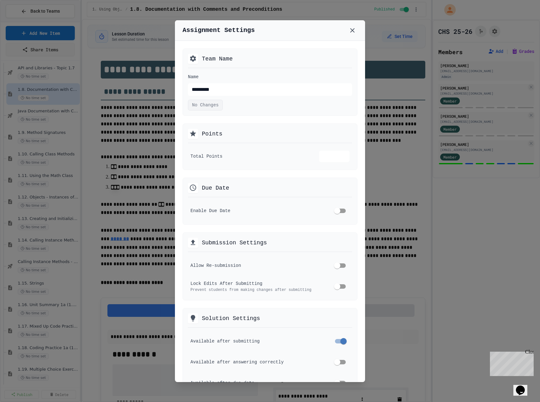
click at [346, 30] on div "Assignment Settings" at bounding box center [270, 30] width 190 height 21
click at [352, 30] on icon at bounding box center [352, 30] width 4 height 4
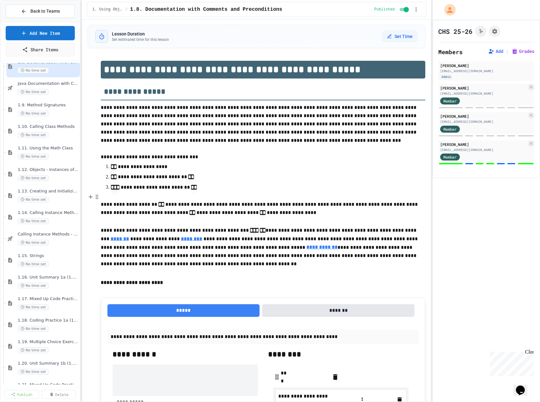
scroll to position [500, 0]
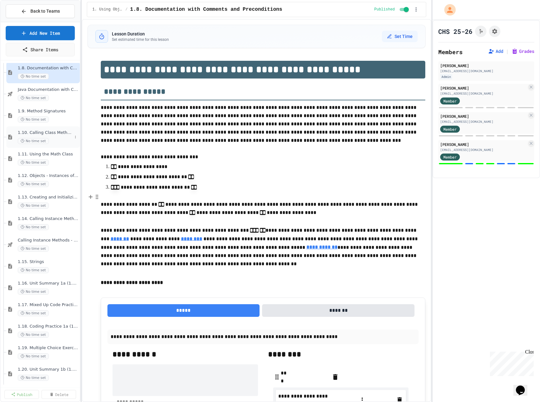
click at [60, 137] on div "1.10. Calling Class Methods No time set" at bounding box center [45, 137] width 54 height 14
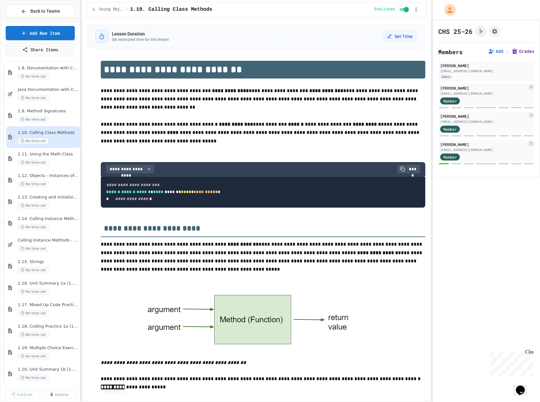
scroll to position [490, 0]
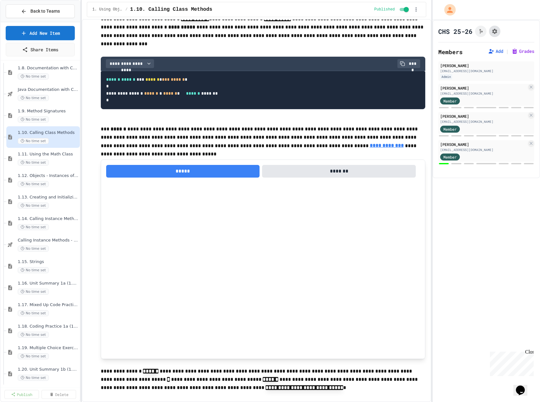
click at [496, 29] on icon "Assignment Settings" at bounding box center [494, 31] width 6 height 6
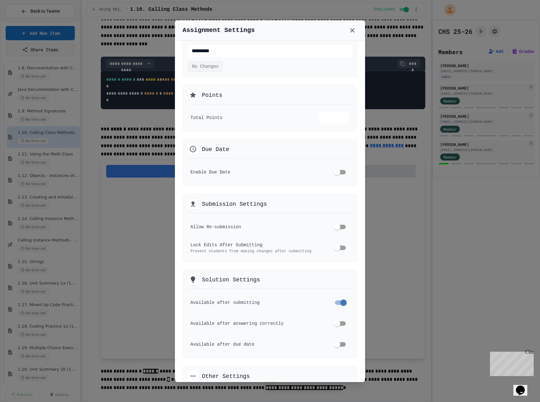
scroll to position [32, 0]
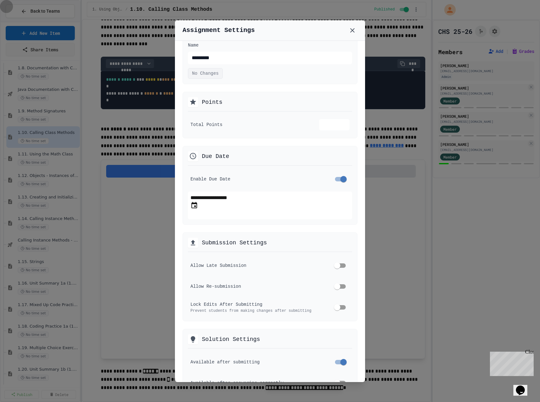
click at [197, 204] on icon "Choose date, selected date is Sep 28, 2025" at bounding box center [194, 205] width 6 height 6
click at [202, 290] on button "29" at bounding box center [199, 286] width 6 height 8
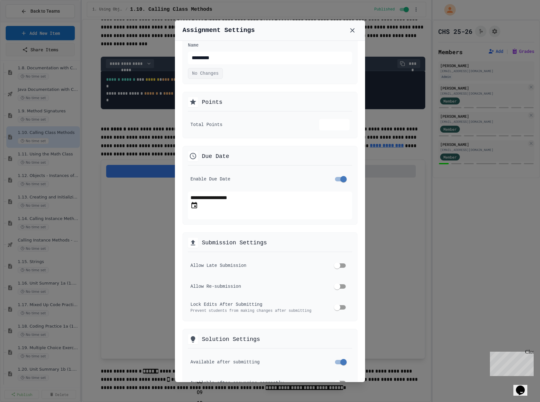
type input "**********"
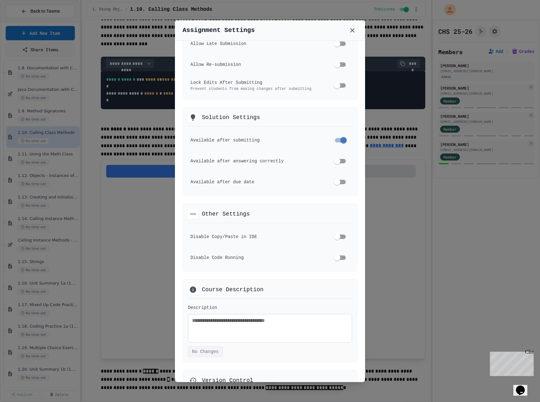
scroll to position [320, 0]
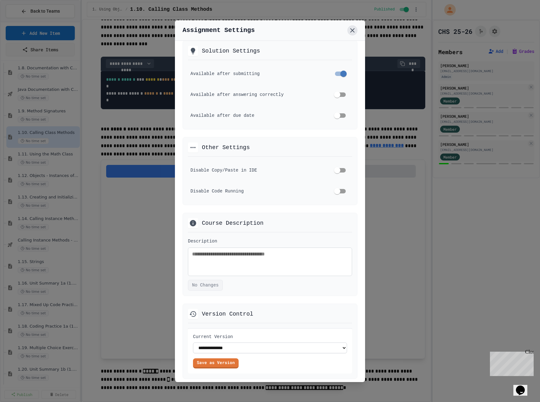
click at [350, 31] on icon at bounding box center [352, 31] width 8 height 8
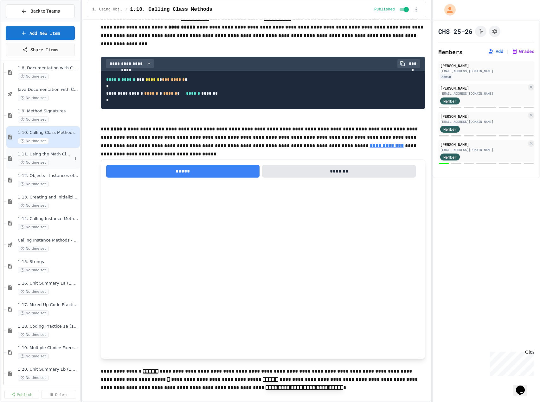
click at [44, 157] on div "1.11. Using the Math Class No time set" at bounding box center [45, 159] width 54 height 14
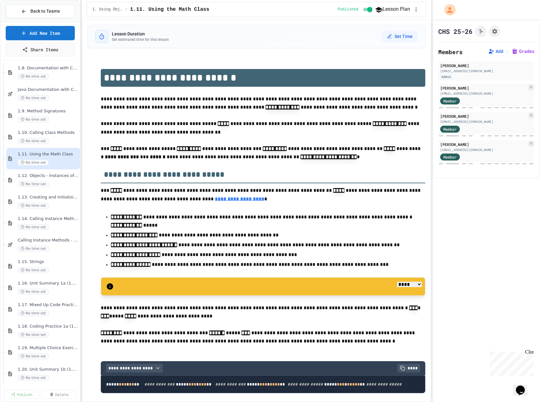
click at [46, 134] on span "1.10. Calling Class Methods" at bounding box center [48, 132] width 61 height 5
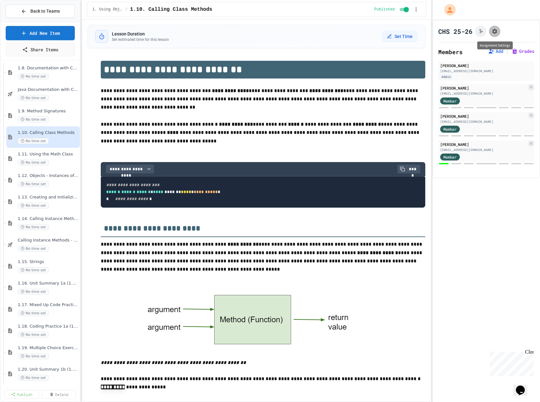
click at [496, 30] on icon "Assignment Settings" at bounding box center [494, 31] width 5 height 5
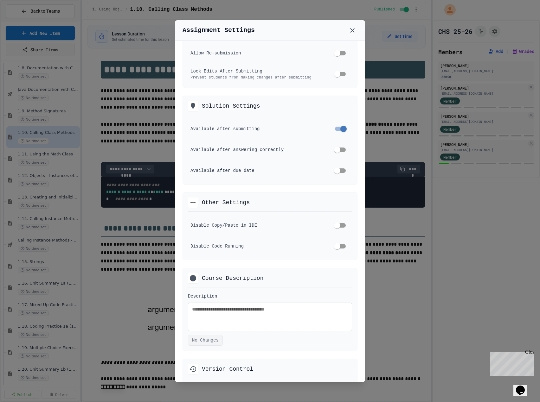
scroll to position [317, 0]
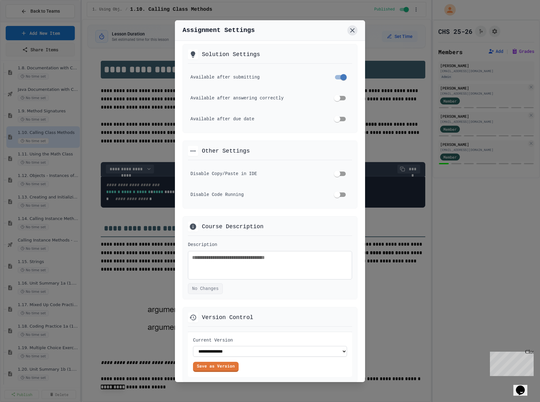
click at [354, 28] on icon at bounding box center [352, 31] width 8 height 8
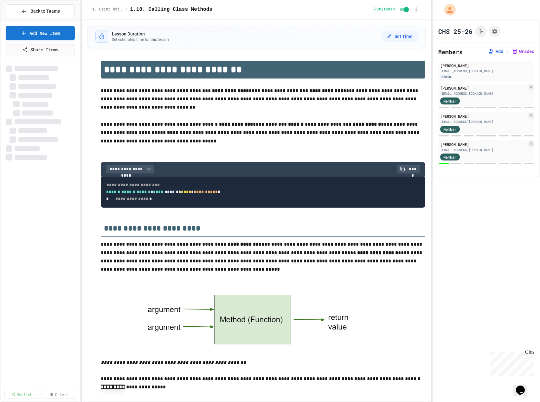
scroll to position [490, 0]
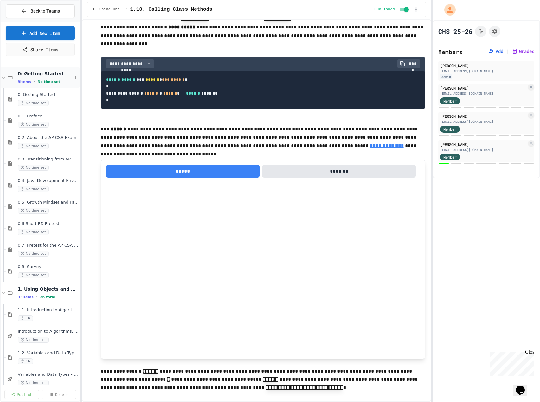
click at [3, 78] on icon at bounding box center [3, 78] width 3 height 2
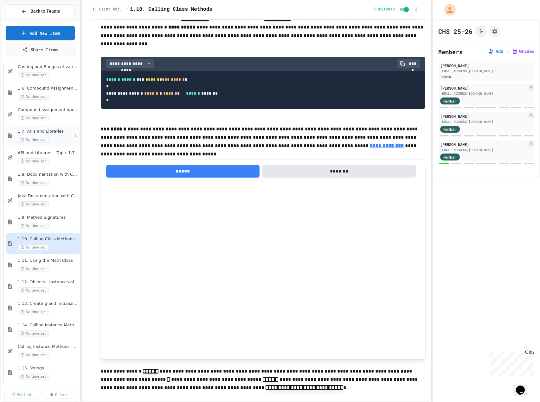
scroll to position [222, 0]
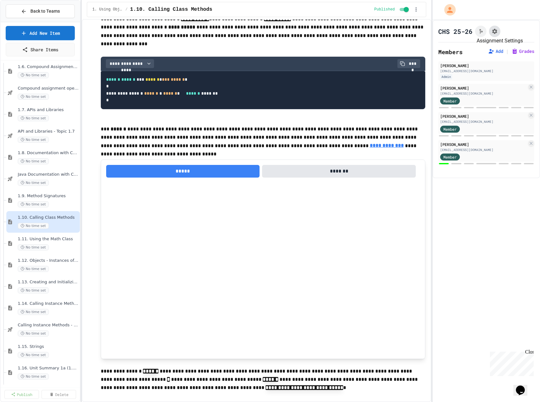
click at [492, 32] on icon "Assignment Settings" at bounding box center [494, 31] width 6 height 6
click at [35, 226] on span "No time set" at bounding box center [33, 226] width 31 height 6
click at [61, 243] on div "1.11. Using the Math Class No time set" at bounding box center [45, 244] width 54 height 14
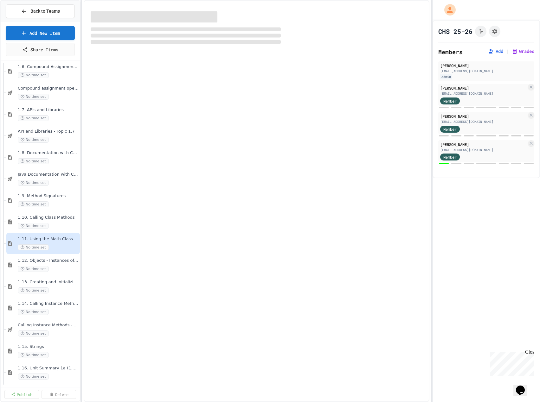
select select "***"
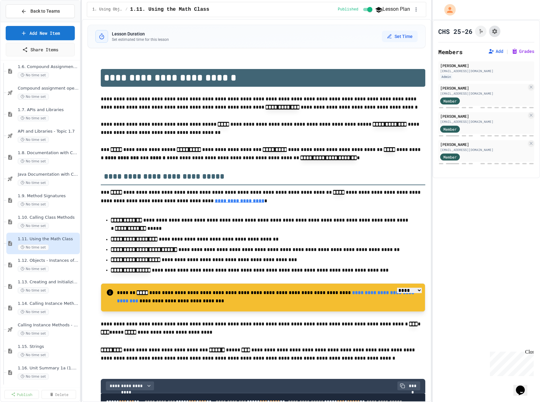
click at [493, 33] on icon "Assignment Settings" at bounding box center [494, 31] width 6 height 6
click at [207, 321] on button "30" at bounding box center [205, 318] width 6 height 8
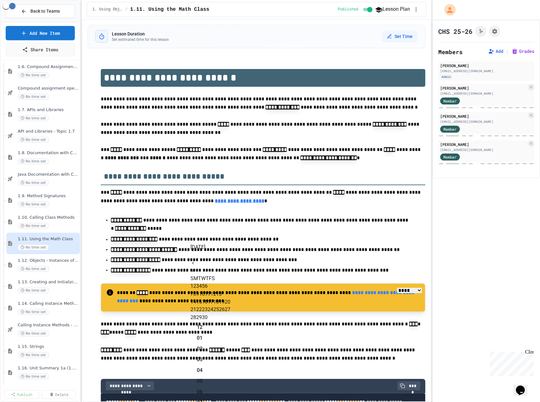
type input "**********"
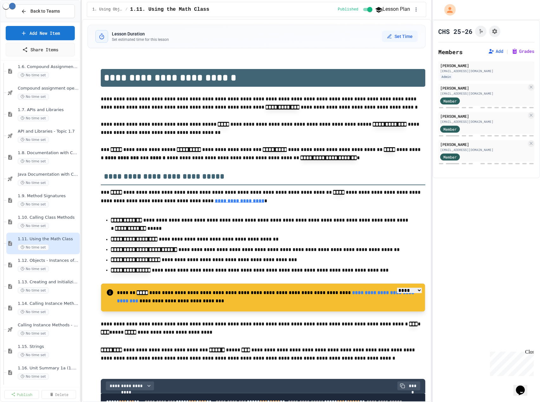
scroll to position [320, 0]
click at [63, 268] on div "No time set" at bounding box center [45, 269] width 54 height 6
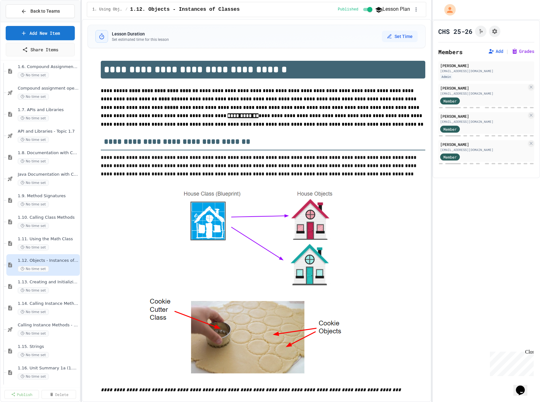
click at [0, 0] on icon at bounding box center [0, 0] width 0 height 0
click at [493, 36] on div at bounding box center [270, 201] width 540 height 402
click at [494, 34] on icon "Assignment Settings" at bounding box center [494, 31] width 5 height 5
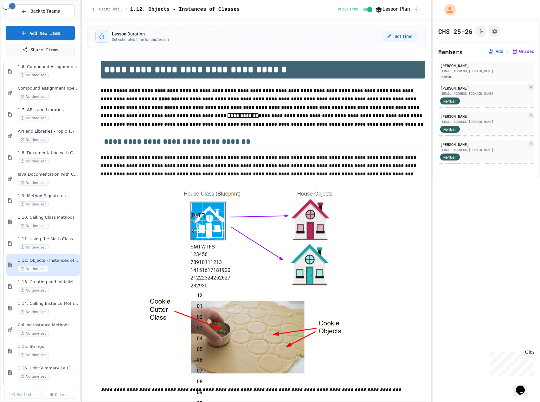
scroll to position [13, 0]
click at [195, 237] on icon "Next month" at bounding box center [192, 239] width 5 height 5
click at [193, 251] on button "1" at bounding box center [191, 255] width 3 height 8
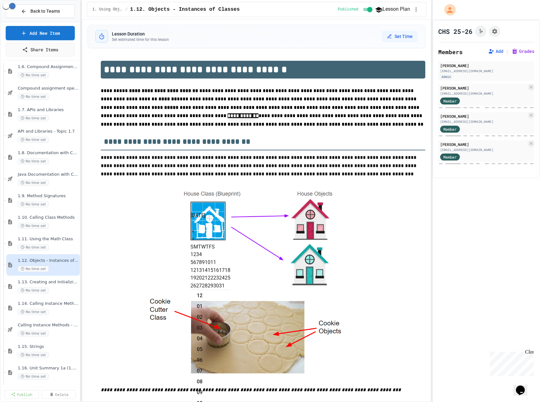
type input "**********"
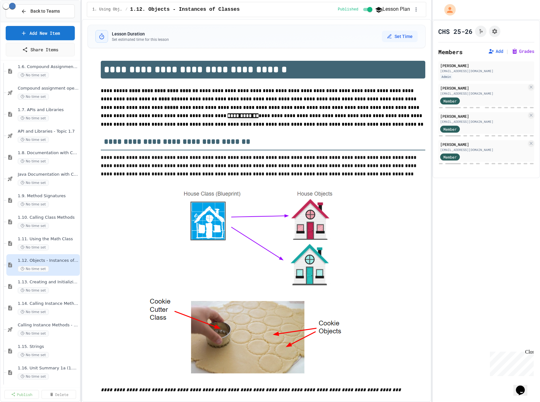
click at [60, 245] on div "No time set" at bounding box center [45, 248] width 54 height 6
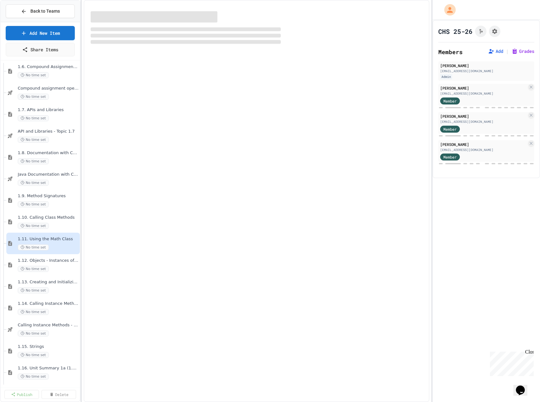
select select "***"
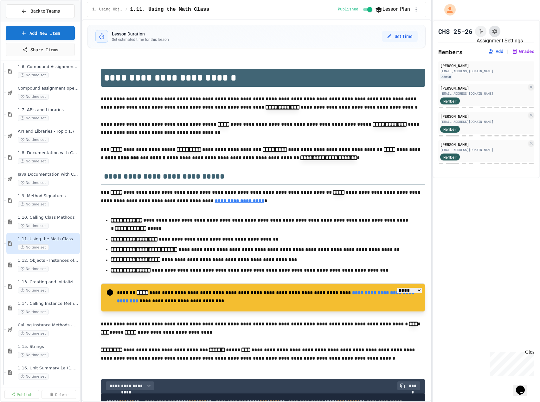
click at [494, 33] on icon "Assignment Settings" at bounding box center [494, 31] width 5 height 5
click at [59, 226] on div "No time set" at bounding box center [45, 226] width 54 height 6
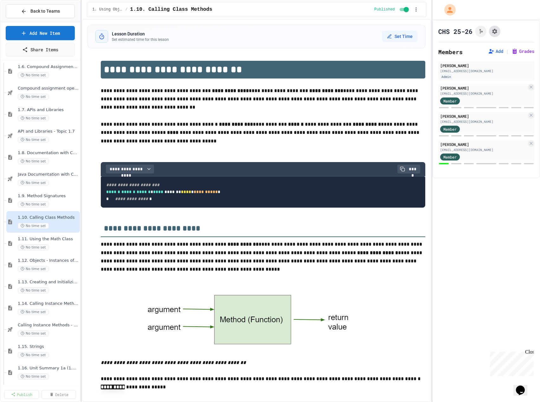
scroll to position [490, 0]
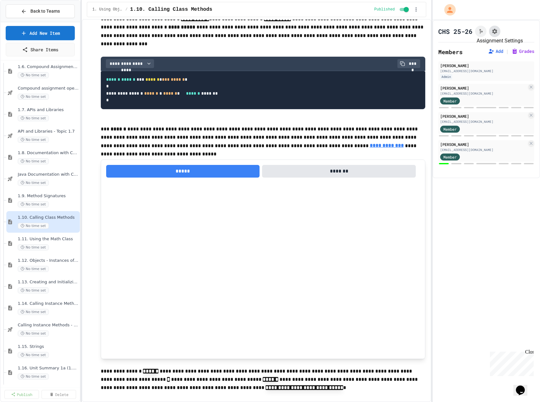
click at [499, 32] on button "Assignment Settings" at bounding box center [494, 31] width 11 height 11
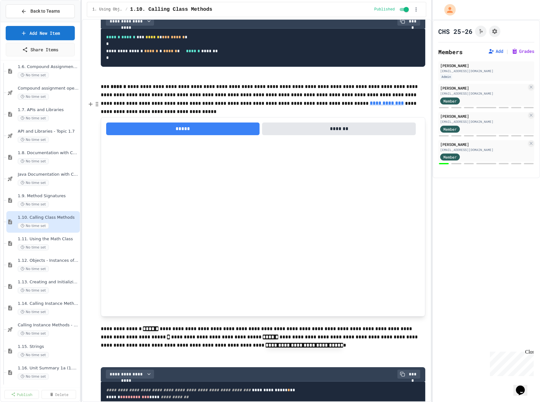
scroll to position [553, 0]
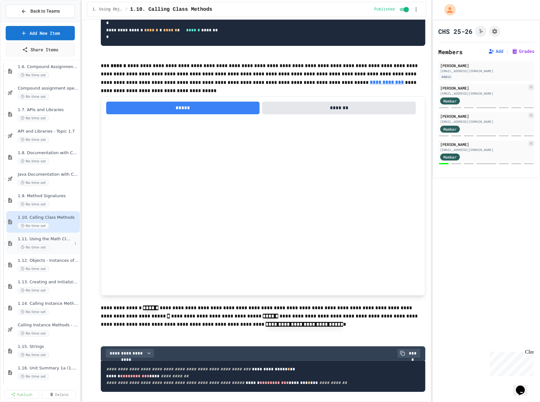
click at [34, 243] on div "1.11. Using the Math Class No time set" at bounding box center [45, 244] width 54 height 14
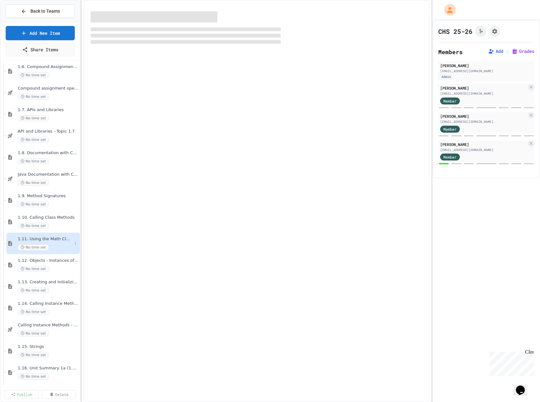
select select "***"
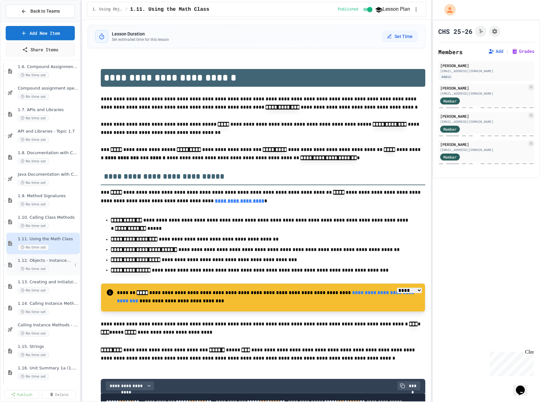
click at [47, 258] on span "1.12. Objects - Instances of Classes" at bounding box center [45, 260] width 54 height 5
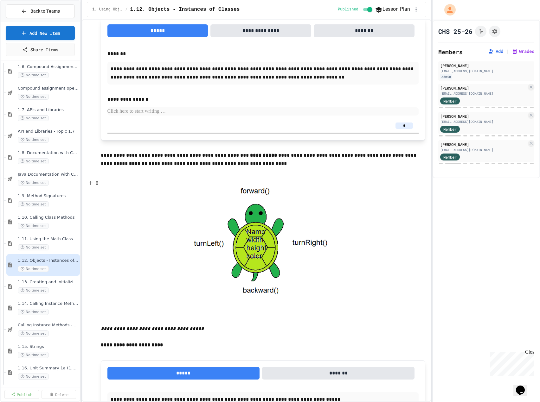
scroll to position [1014, 0]
